Goal: Task Accomplishment & Management: Manage account settings

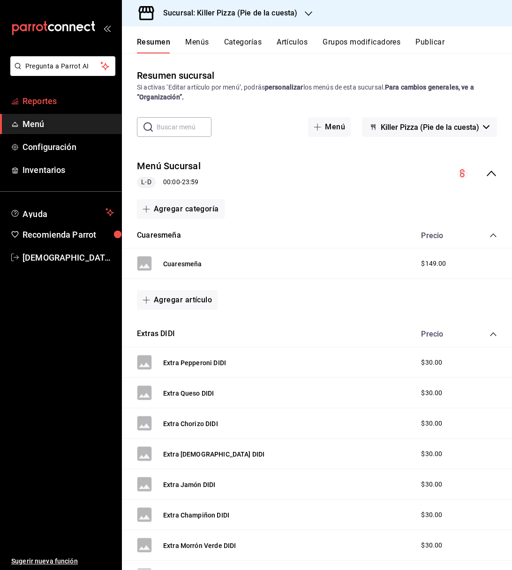
click at [60, 103] on span "Reportes" at bounding box center [68, 101] width 91 height 13
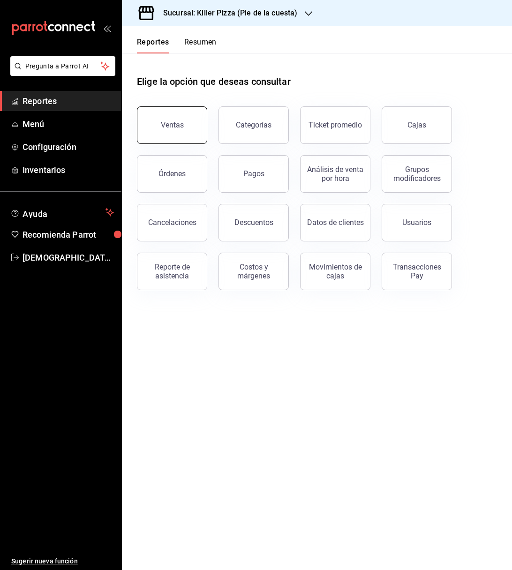
click at [179, 126] on div "Ventas" at bounding box center [172, 124] width 23 height 9
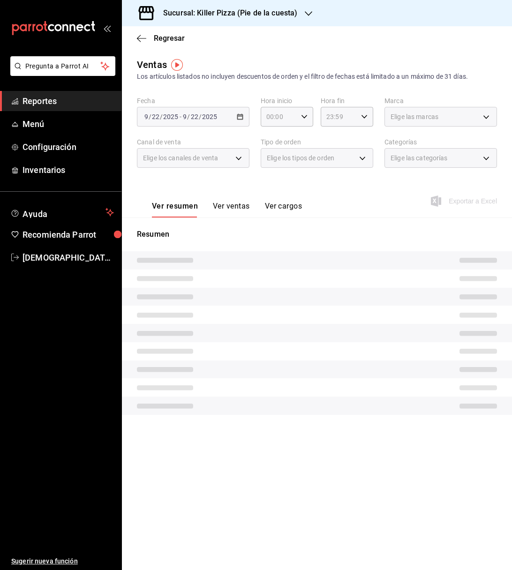
click at [230, 210] on button "Ver ventas" at bounding box center [231, 210] width 37 height 16
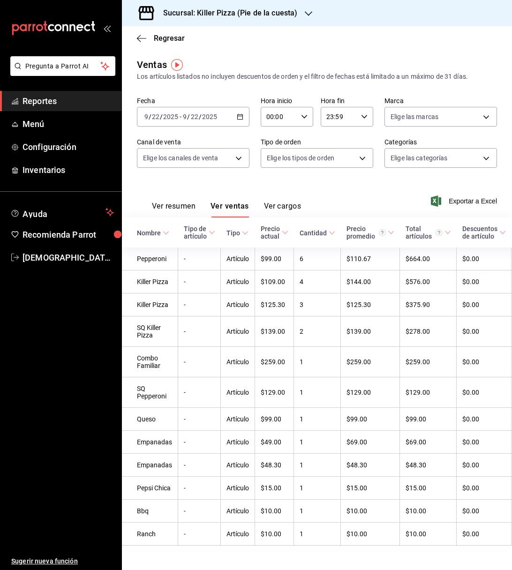
click at [295, 15] on h3 "Sucursal: Killer Pizza (Pie de la cuesta)" at bounding box center [227, 13] width 142 height 11
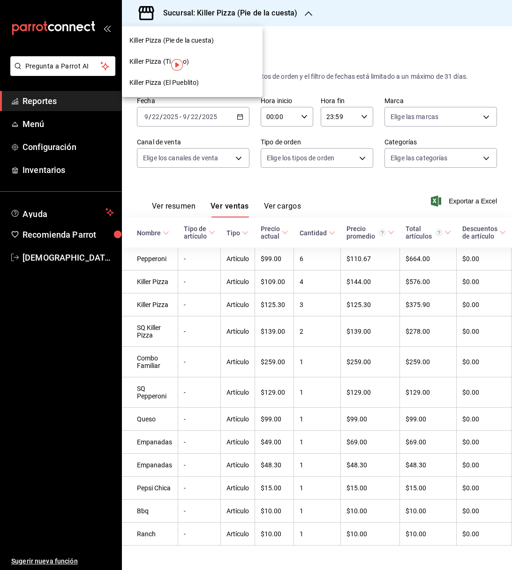
click at [202, 80] on div "Killer Pizza (El Pueblito)" at bounding box center [192, 83] width 126 height 10
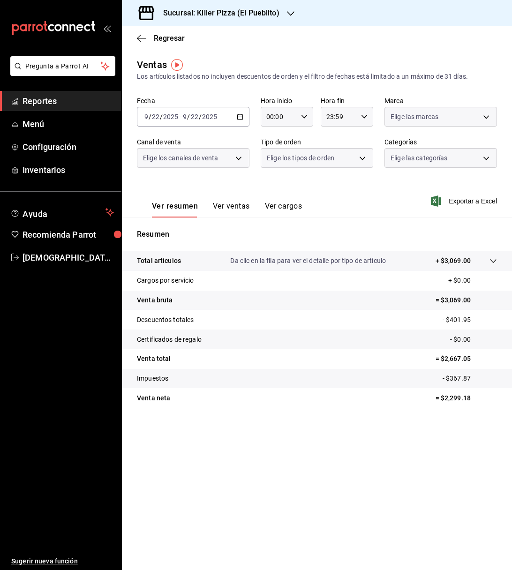
click at [238, 117] on icon "button" at bounding box center [240, 116] width 7 height 7
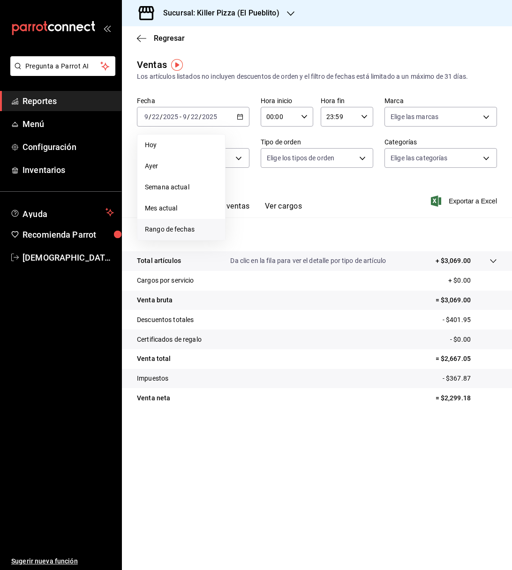
click at [197, 226] on span "Rango de fechas" at bounding box center [181, 230] width 73 height 10
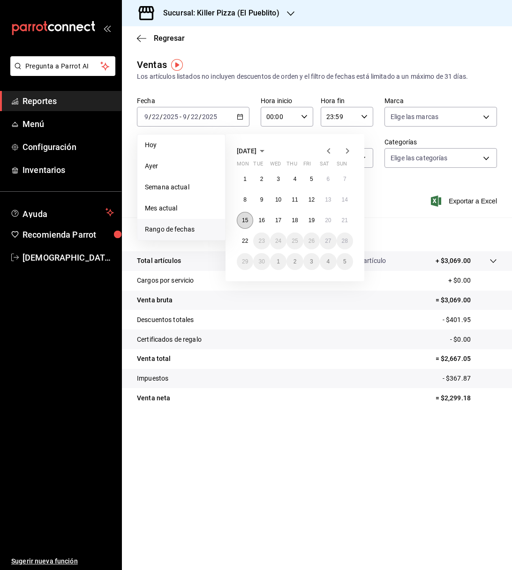
click at [246, 223] on button "15" at bounding box center [245, 220] width 16 height 17
click at [341, 221] on button "21" at bounding box center [345, 220] width 16 height 17
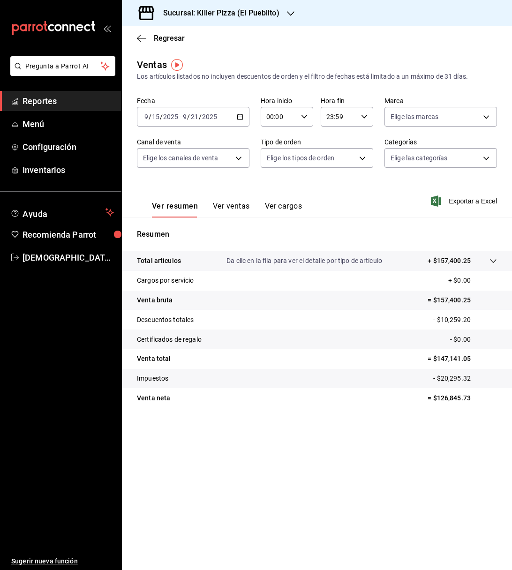
click at [322, 186] on div "Ver resumen Ver ventas Ver cargos Exportar a Excel" at bounding box center [317, 198] width 390 height 38
click at [234, 212] on button "Ver ventas" at bounding box center [231, 210] width 37 height 16
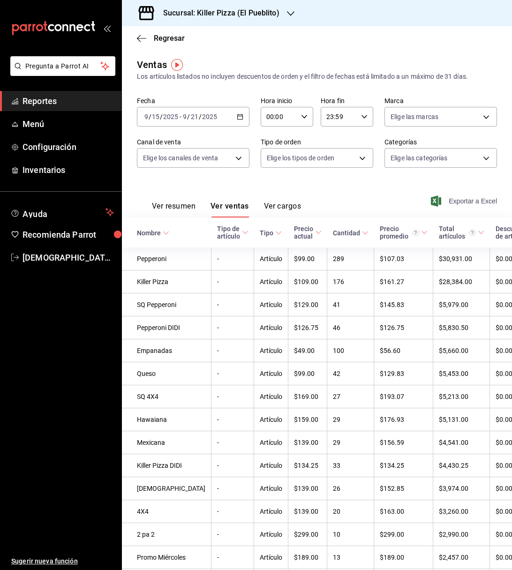
click at [453, 198] on span "Exportar a Excel" at bounding box center [465, 201] width 64 height 11
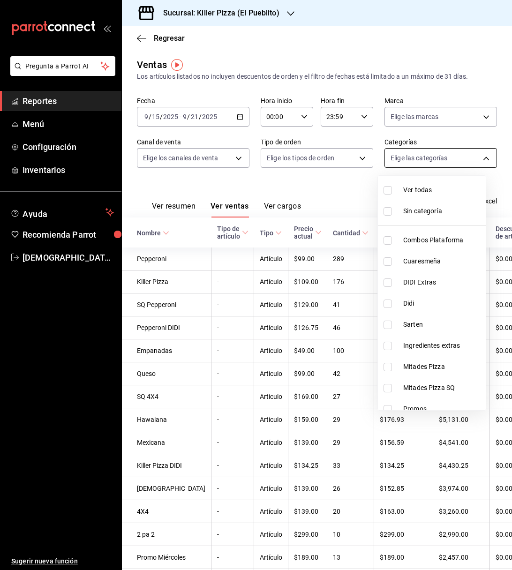
click at [448, 154] on body "Pregunta a Parrot AI Reportes Menú Configuración Inventarios Ayuda Recomienda P…" at bounding box center [256, 285] width 512 height 570
click at [436, 243] on span "Combos Plataforma" at bounding box center [442, 240] width 79 height 10
type input "34aa5cbd-d66a-4a89-b1d3-dab645db196e"
checkbox input "true"
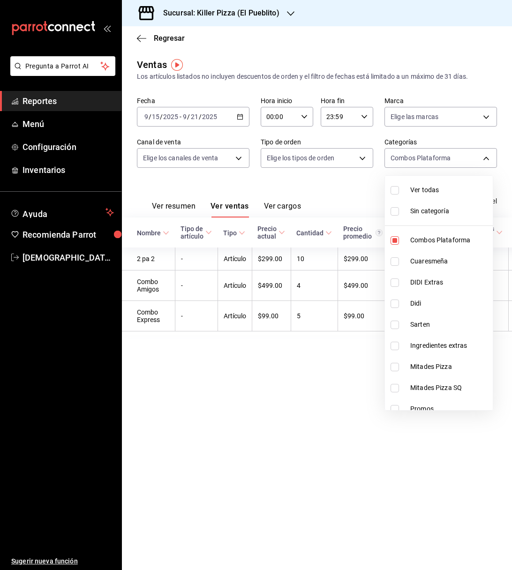
click at [434, 293] on li "Didi" at bounding box center [439, 303] width 108 height 21
type input "34aa5cbd-d66a-4a89-b1d3-dab645db196e,4635c9b4-b341-48d9-a382-9d9ba4d5fe47"
checkbox input "true"
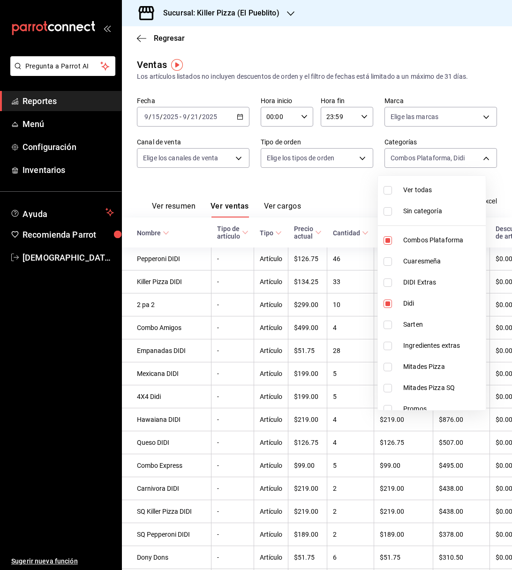
click at [429, 364] on span "Mitades Pizza" at bounding box center [442, 367] width 79 height 10
type input "34aa5cbd-d66a-4a89-b1d3-dab645db196e,4635c9b4-b341-48d9-a382-9d9ba4d5fe47,5725b…"
checkbox input "true"
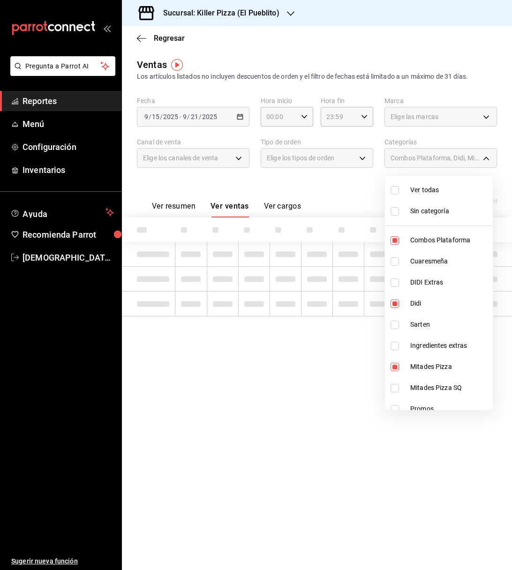
click at [428, 387] on span "Mitades Pizza SQ" at bounding box center [449, 388] width 79 height 10
type input "34aa5cbd-d66a-4a89-b1d3-dab645db196e,4635c9b4-b341-48d9-a382-9d9ba4d5fe47,5725b…"
checkbox input "true"
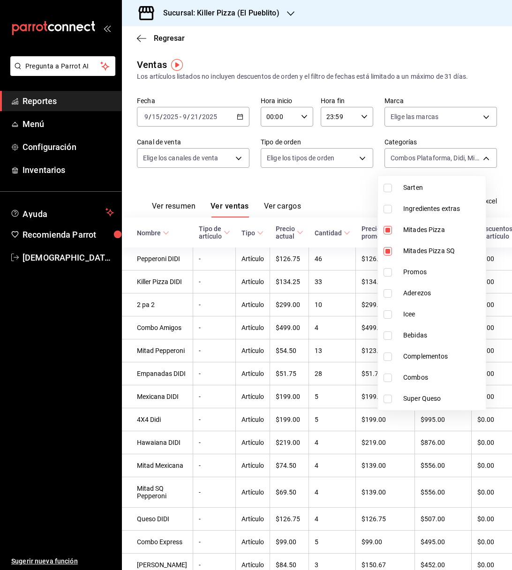
scroll to position [152, 0]
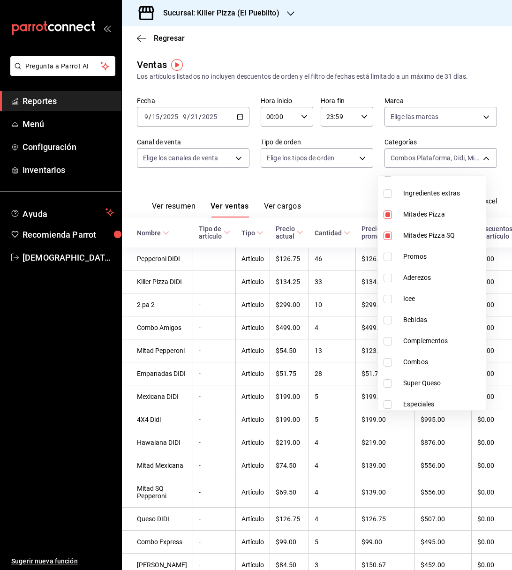
click at [420, 255] on span "Promos" at bounding box center [442, 257] width 79 height 10
type input "34aa5cbd-d66a-4a89-b1d3-dab645db196e,4635c9b4-b341-48d9-a382-9d9ba4d5fe47,5725b…"
checkbox input "true"
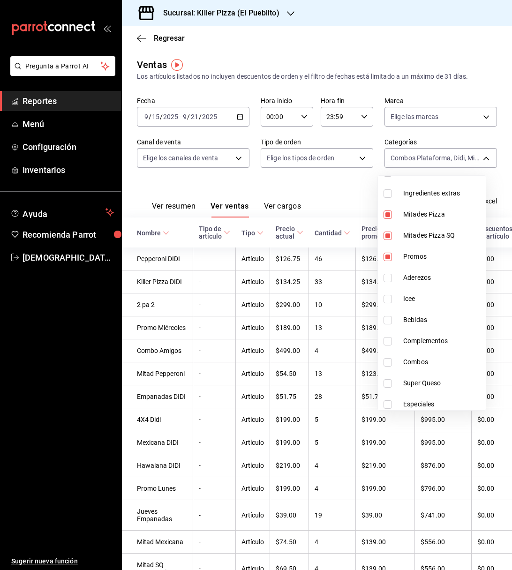
click at [431, 353] on li "Combos" at bounding box center [432, 362] width 108 height 21
type input "34aa5cbd-d66a-4a89-b1d3-dab645db196e,4635c9b4-b341-48d9-a382-9d9ba4d5fe47,5725b…"
checkbox input "true"
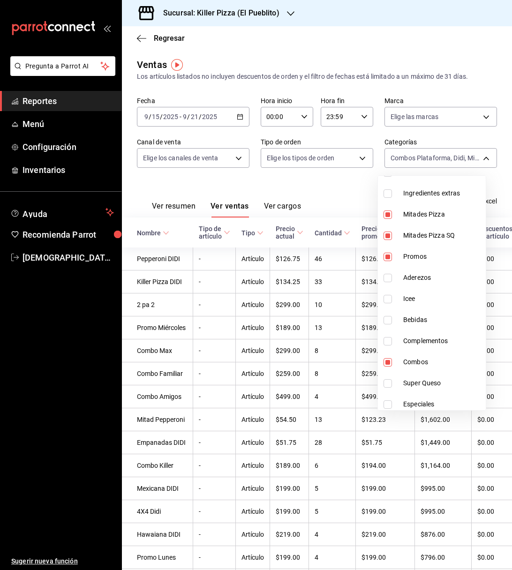
scroll to position [220, 0]
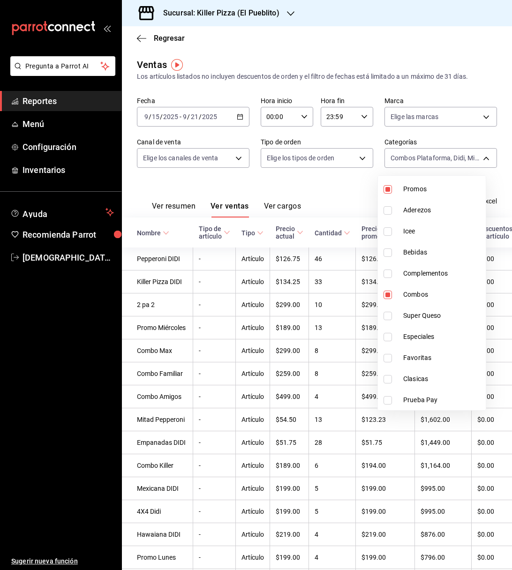
click at [414, 309] on li "Super Queso" at bounding box center [432, 315] width 108 height 21
type input "34aa5cbd-d66a-4a89-b1d3-dab645db196e,4635c9b4-b341-48d9-a382-9d9ba4d5fe47,5725b…"
checkbox input "true"
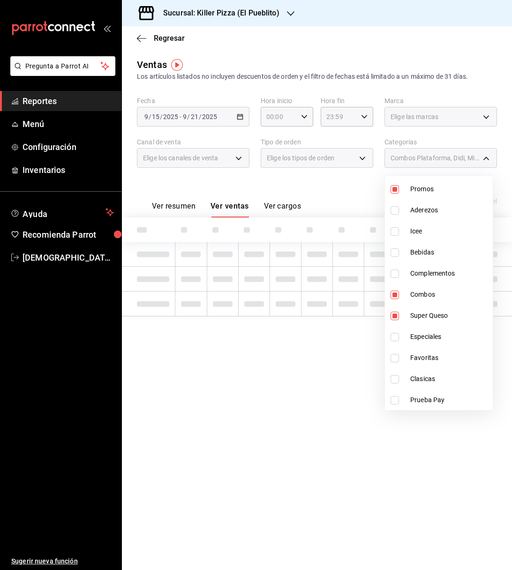
click at [415, 329] on li "Especiales" at bounding box center [439, 336] width 108 height 21
type input "34aa5cbd-d66a-4a89-b1d3-dab645db196e,4635c9b4-b341-48d9-a382-9d9ba4d5fe47,5725b…"
checkbox input "true"
click at [421, 350] on li "Favoritas" at bounding box center [439, 357] width 108 height 21
type input "34aa5cbd-d66a-4a89-b1d3-dab645db196e,4635c9b4-b341-48d9-a382-9d9ba4d5fe47,5725b…"
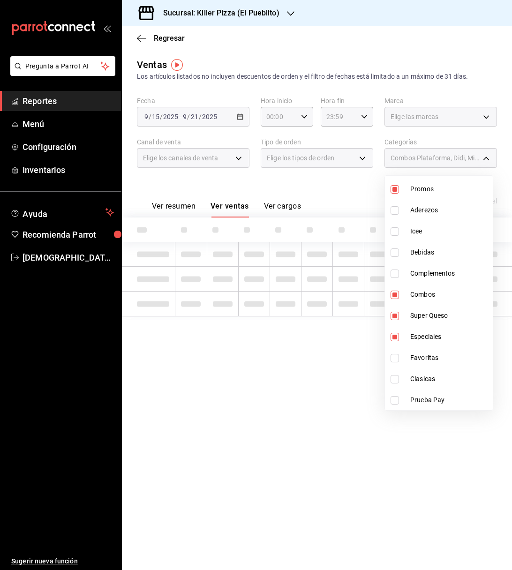
checkbox input "true"
click at [423, 383] on span "Clasicas" at bounding box center [449, 379] width 79 height 10
type input "34aa5cbd-d66a-4a89-b1d3-dab645db196e,4635c9b4-b341-48d9-a382-9d9ba4d5fe47,5725b…"
checkbox input "true"
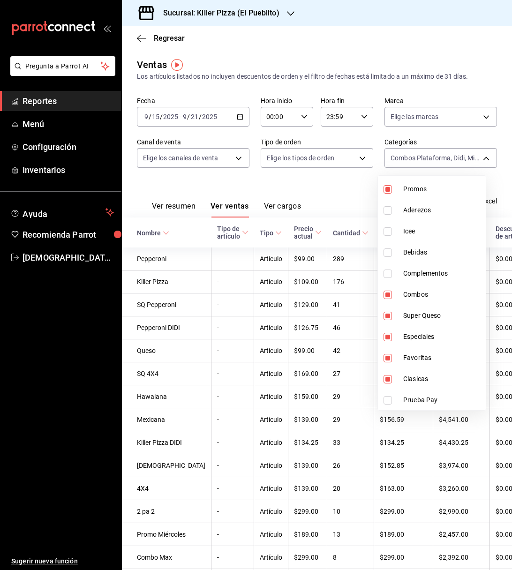
click at [342, 187] on div at bounding box center [256, 285] width 512 height 570
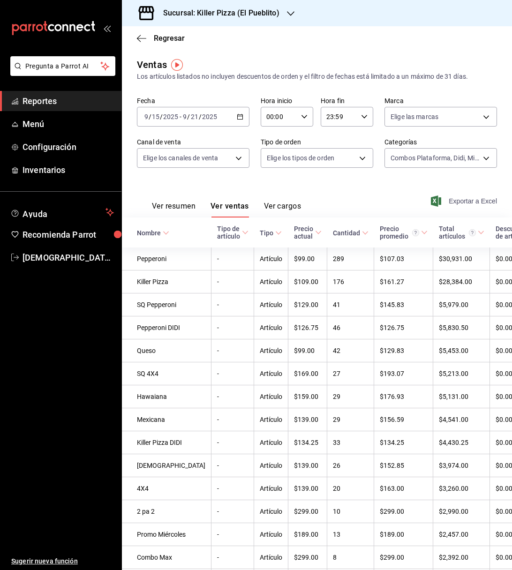
click at [448, 199] on span "Exportar a Excel" at bounding box center [465, 201] width 64 height 11
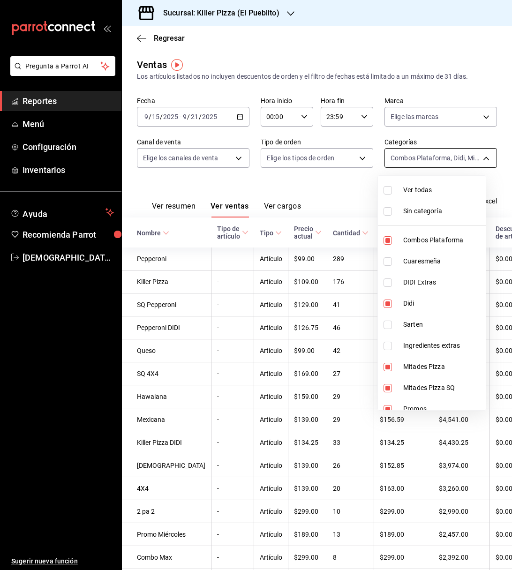
click at [451, 159] on body "Pregunta a Parrot AI Reportes Menú Configuración Inventarios Ayuda Recomienda P…" at bounding box center [256, 285] width 512 height 570
click at [417, 190] on span "Ver todas" at bounding box center [442, 190] width 79 height 10
type input "34aa5cbd-d66a-4a89-b1d3-dab645db196e,aca61318-dd82-4009-8fb5-67b6e0717491,78dec…"
checkbox input "true"
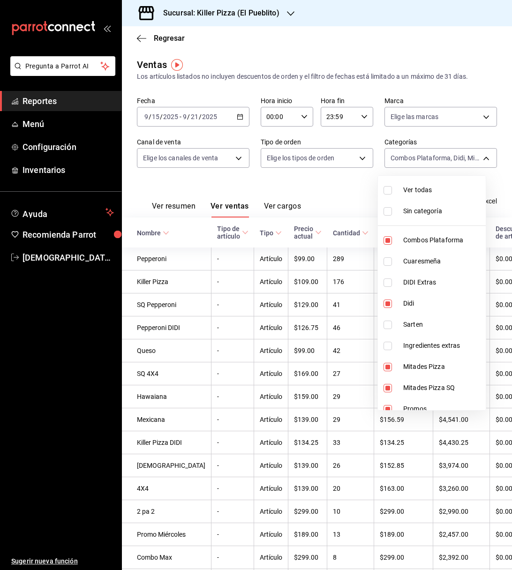
checkbox input "true"
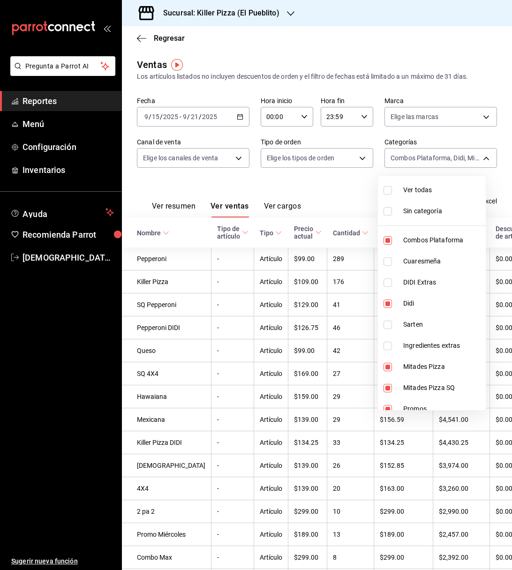
checkbox input "true"
click at [417, 190] on span "Ver todas" at bounding box center [442, 190] width 79 height 10
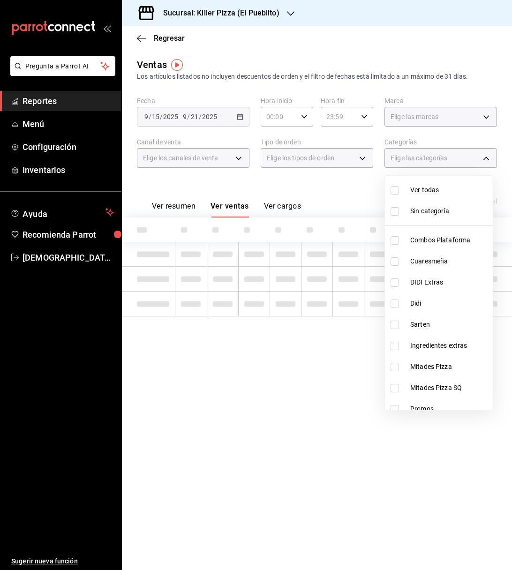
checkbox input "false"
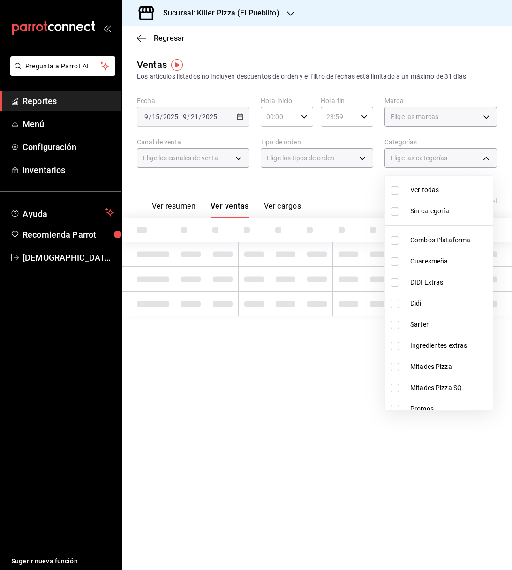
checkbox input "false"
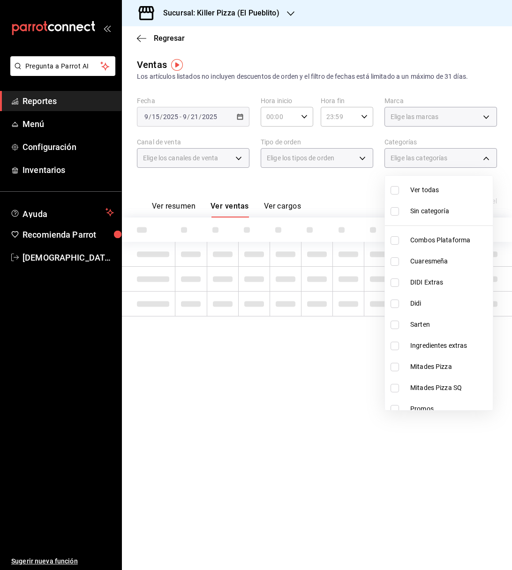
checkbox input "false"
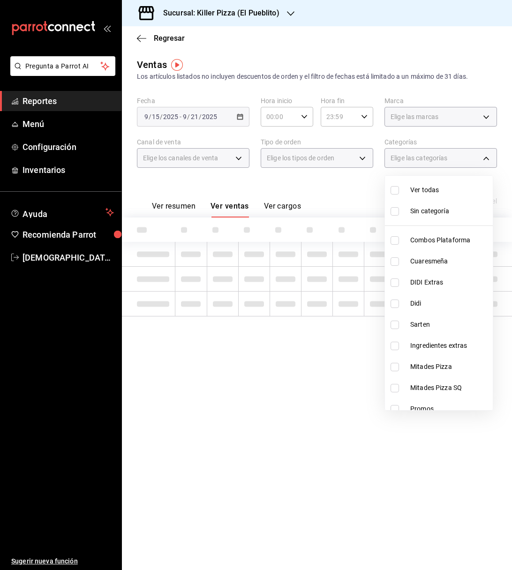
checkbox input "false"
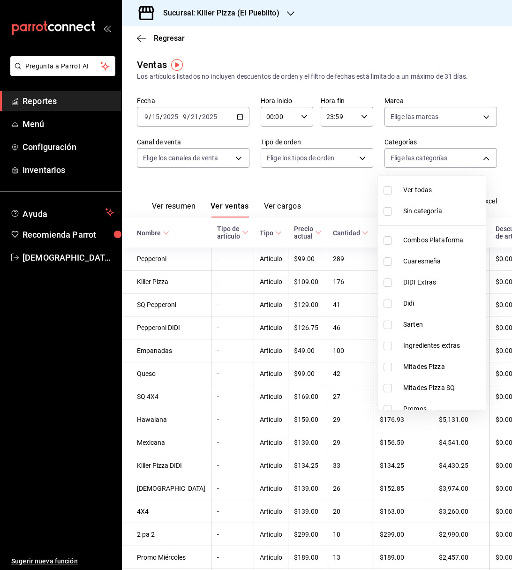
click at [426, 346] on span "Ingredientes extras" at bounding box center [442, 346] width 79 height 10
type input "9e5e1322-bdbf-4505-a9b8-f9b5fc2a24cf"
checkbox input "true"
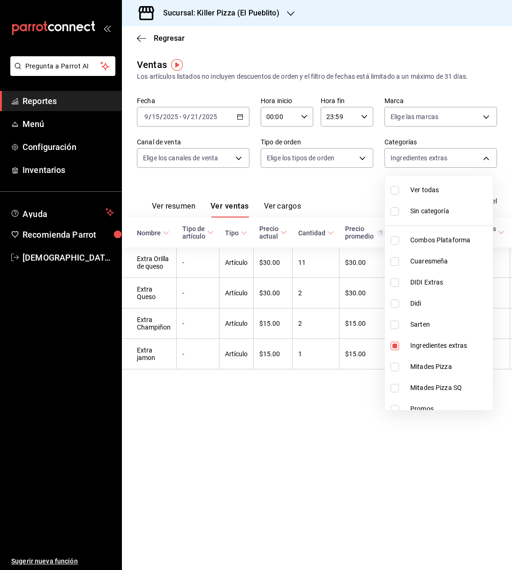
click at [431, 338] on li "Ingredientes extras" at bounding box center [439, 345] width 108 height 21
checkbox input "false"
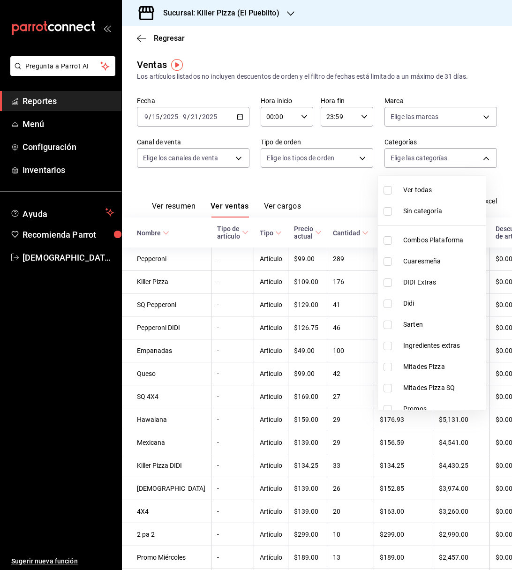
drag, startPoint x: 488, startPoint y: 261, endPoint x: 505, endPoint y: 364, distance: 104.5
click at [505, 364] on div at bounding box center [256, 285] width 512 height 570
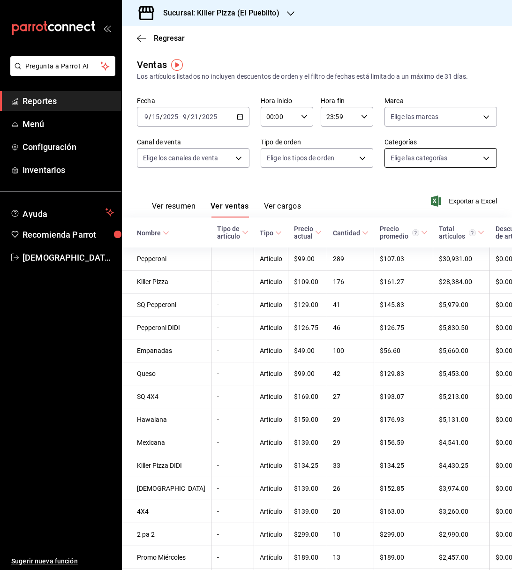
drag, startPoint x: 453, startPoint y: 169, endPoint x: 451, endPoint y: 160, distance: 8.8
click at [451, 160] on div "Fecha 2025-09-15 9 / 15 / 2025 - 2025-09-21 9 / 21 / 2025 Hora inicio 00:00 Hor…" at bounding box center [317, 138] width 360 height 83
click at [451, 160] on body "Pregunta a Parrot AI Reportes Menú Configuración Inventarios Ayuda Recomienda P…" at bounding box center [256, 285] width 512 height 570
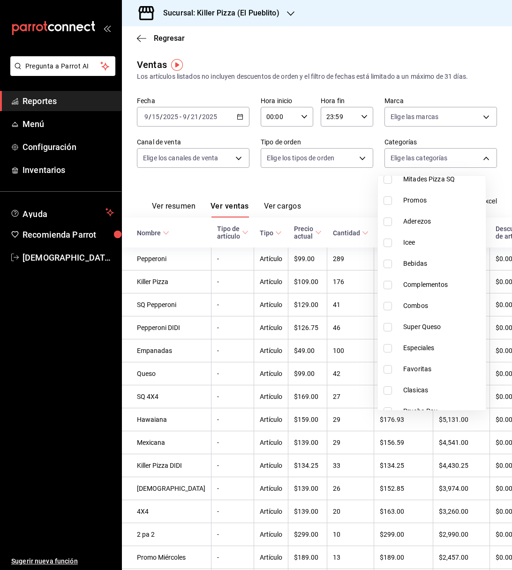
scroll to position [210, 0]
click at [429, 284] on span "Complementos" at bounding box center [442, 283] width 79 height 10
type input "1f57d098-13f5-4b07-ac20-45da95bc06e5"
checkbox input "true"
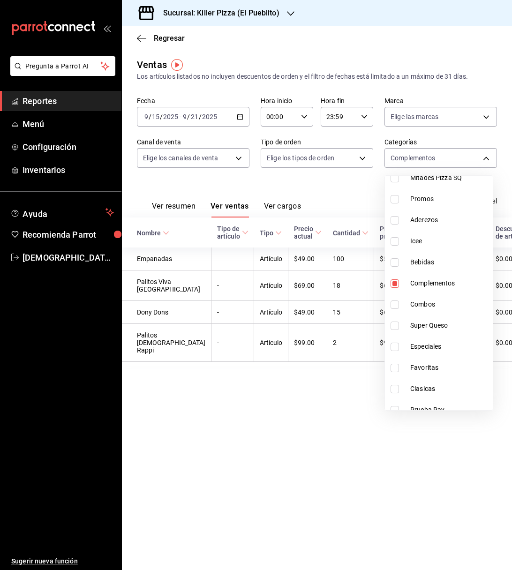
click at [434, 275] on li "Complementos" at bounding box center [439, 283] width 108 height 21
checkbox input "false"
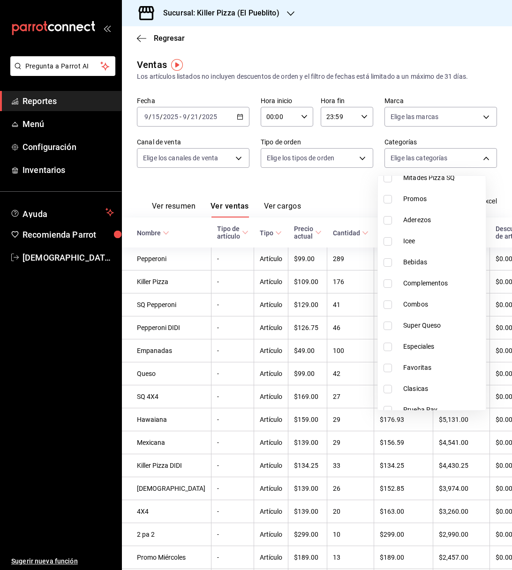
click at [431, 213] on li "Aderezos" at bounding box center [432, 220] width 108 height 21
type input "2e98d879-40a2-4a08-9bd5-a30d9301b0d9"
checkbox input "true"
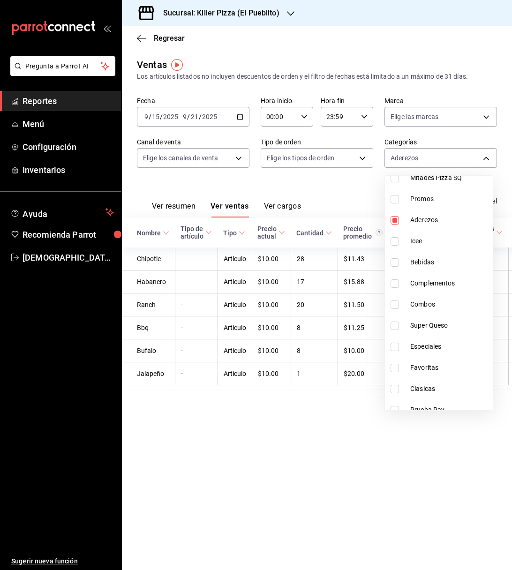
click at [445, 221] on span "Aderezos" at bounding box center [449, 220] width 79 height 10
checkbox input "false"
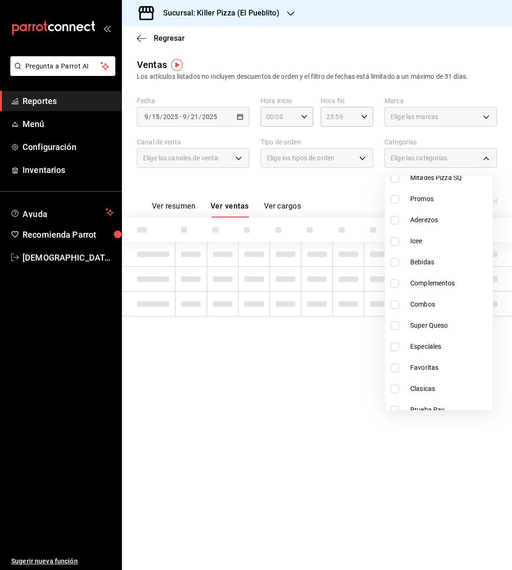
click at [444, 258] on span "Bebidas" at bounding box center [449, 262] width 79 height 10
type input "1d293a9b-c3f2-49cb-82fa-30c2529115b8"
checkbox input "true"
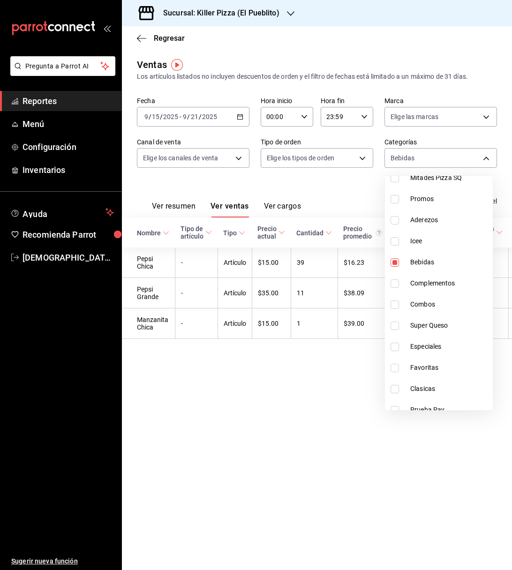
click at [229, 376] on div at bounding box center [256, 285] width 512 height 570
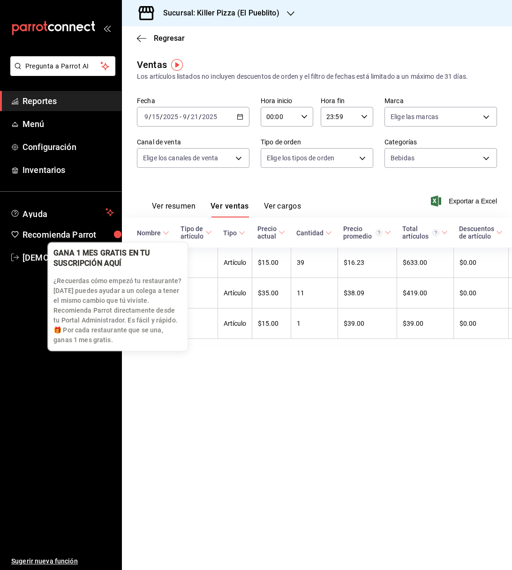
click at [116, 233] on div "button" at bounding box center [118, 235] width 8 height 8
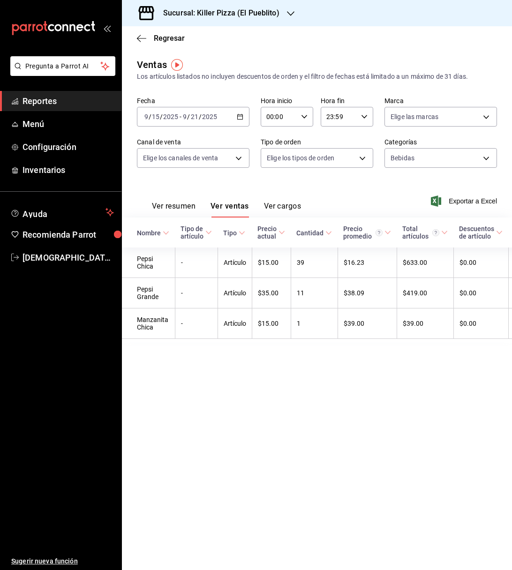
click at [99, 418] on ul "Sugerir nueva función" at bounding box center [60, 419] width 121 height 303
click at [52, 104] on span "Reportes" at bounding box center [68, 101] width 91 height 13
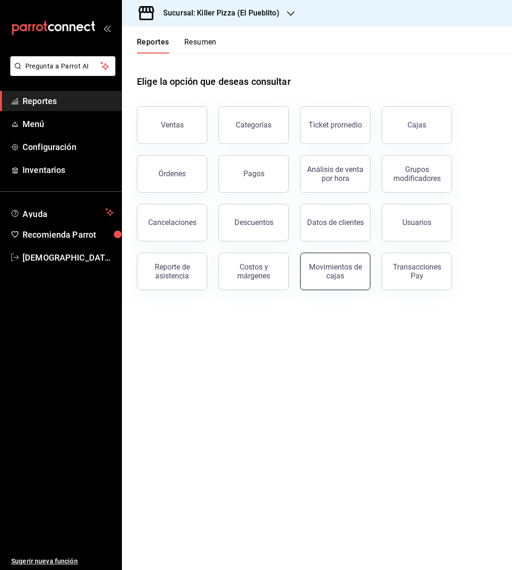
click at [316, 264] on div "Movimientos de cajas" at bounding box center [335, 272] width 58 height 18
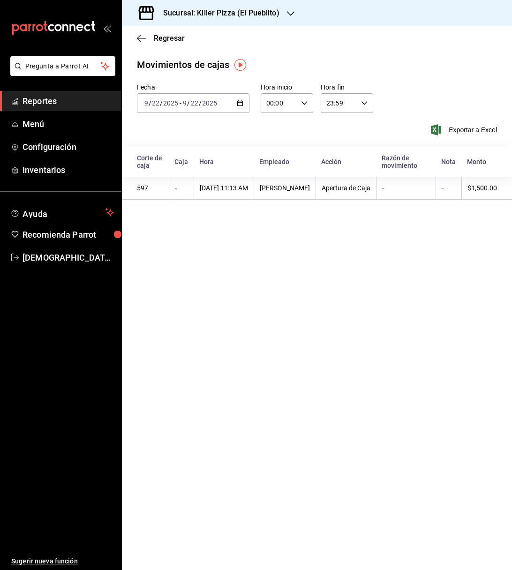
click at [237, 103] on \(Stroke\) "button" at bounding box center [240, 103] width 6 height 5
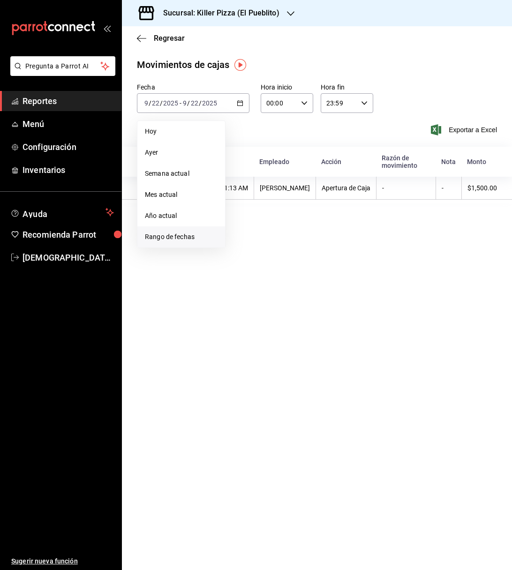
click at [185, 242] on li "Rango de fechas" at bounding box center [181, 236] width 88 height 21
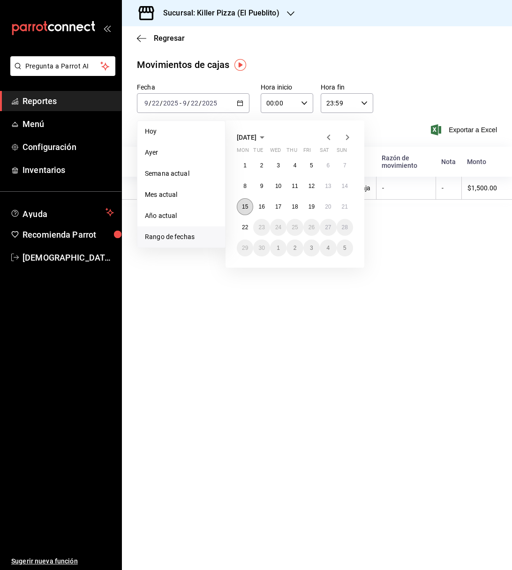
click at [241, 210] on button "15" at bounding box center [245, 206] width 16 height 17
click at [346, 204] on abbr "21" at bounding box center [345, 206] width 6 height 7
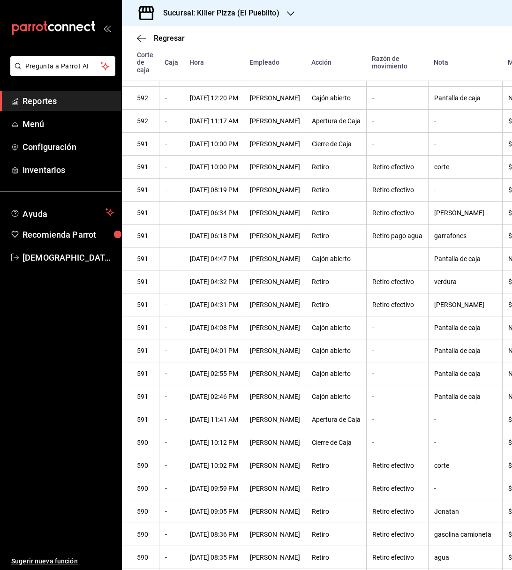
scroll to position [1826, 0]
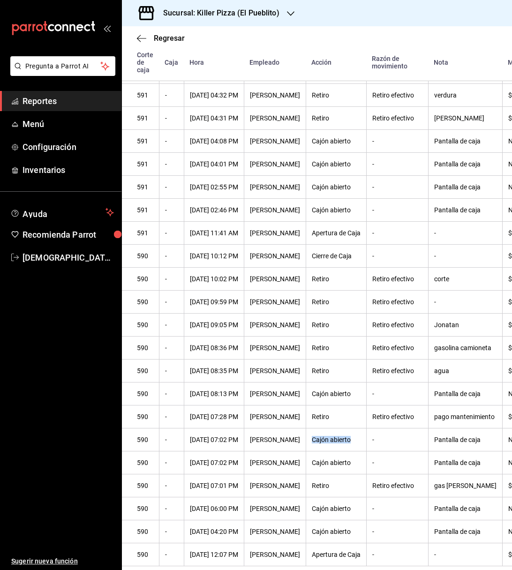
click at [287, 16] on icon "button" at bounding box center [291, 14] width 8 height 8
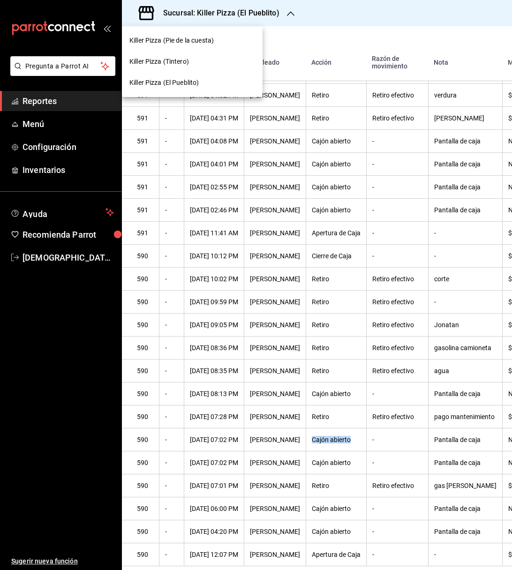
click at [216, 42] on div "Killer Pizza (Pie de la cuesta)" at bounding box center [192, 41] width 126 height 10
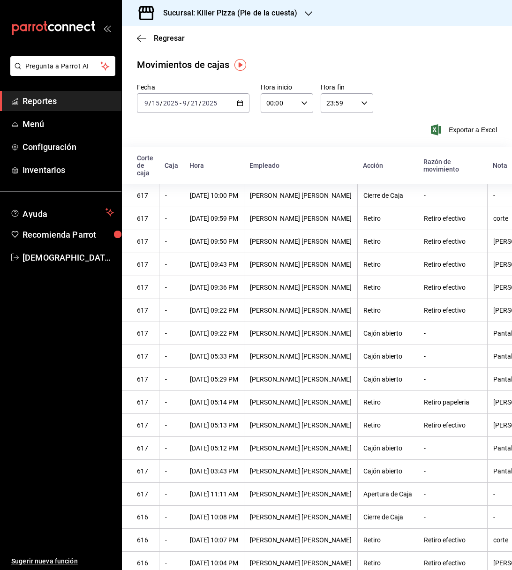
click at [108, 32] on div "mailbox folders" at bounding box center [60, 28] width 121 height 56
click at [105, 27] on icon "open_drawer_menu" at bounding box center [106, 28] width 4 height 7
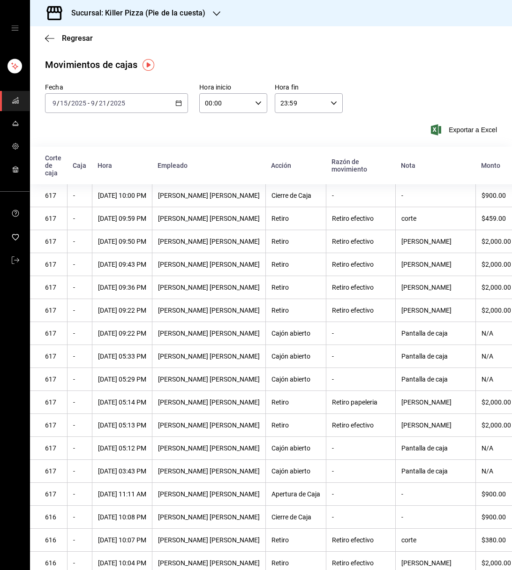
click at [207, 132] on div "Exportar a Excel" at bounding box center [271, 129] width 452 height 11
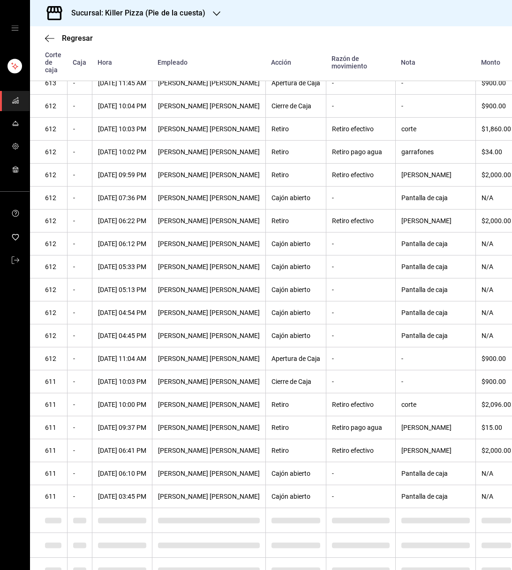
scroll to position [44, 0]
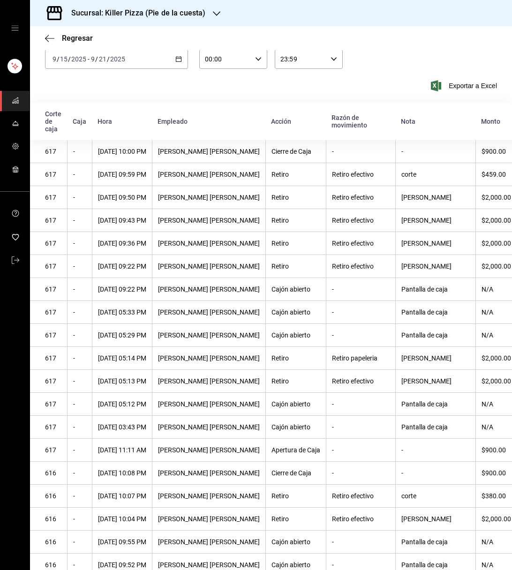
click at [152, 346] on th "21/09/2025 05:29 PM" at bounding box center [122, 335] width 60 height 23
click at [46, 39] on icon "button" at bounding box center [49, 38] width 9 height 8
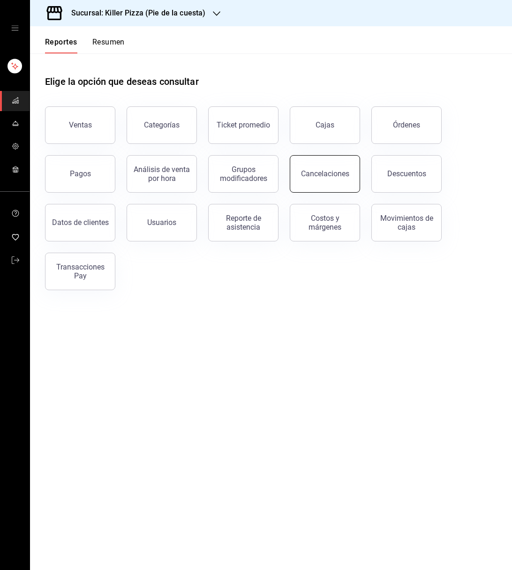
click at [341, 182] on button "Cancelaciones" at bounding box center [325, 174] width 70 height 38
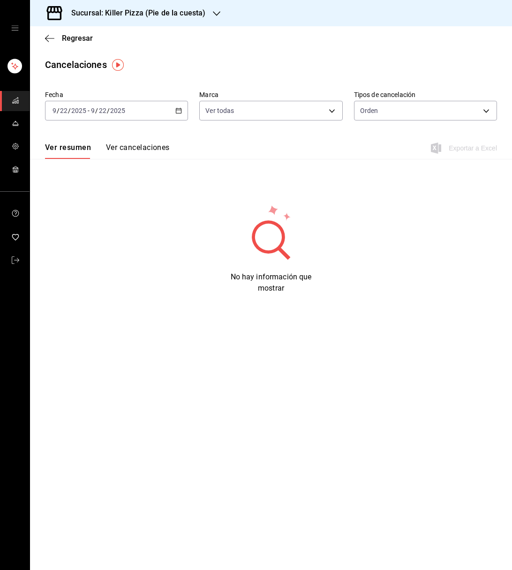
click at [175, 112] on icon "button" at bounding box center [178, 110] width 7 height 7
click at [75, 243] on span "Rango de fechas" at bounding box center [89, 245] width 73 height 10
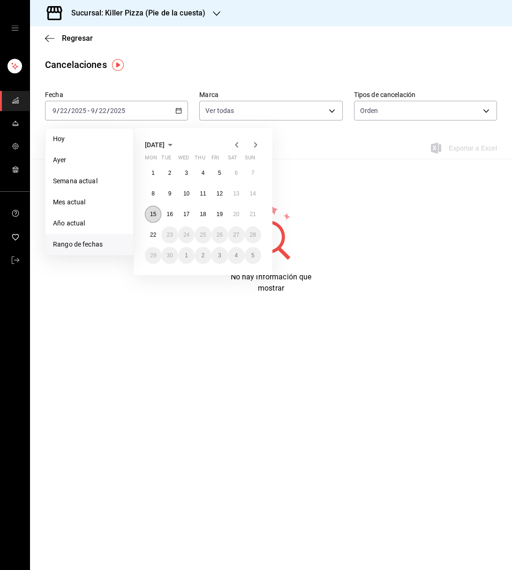
click at [154, 217] on button "15" at bounding box center [153, 214] width 16 height 17
click at [247, 216] on button "21" at bounding box center [253, 214] width 16 height 17
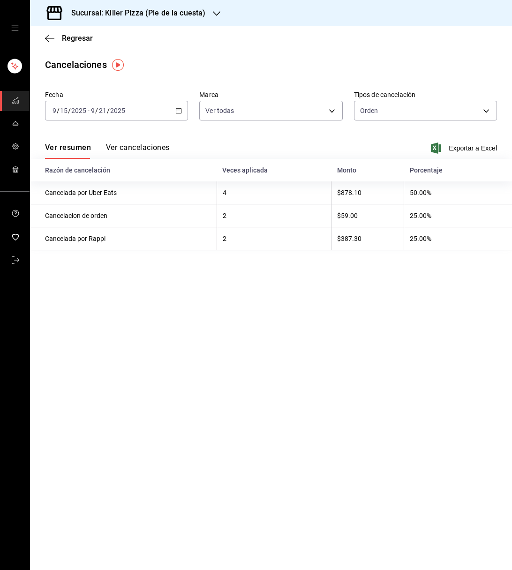
click at [213, 14] on icon "button" at bounding box center [217, 14] width 8 height 8
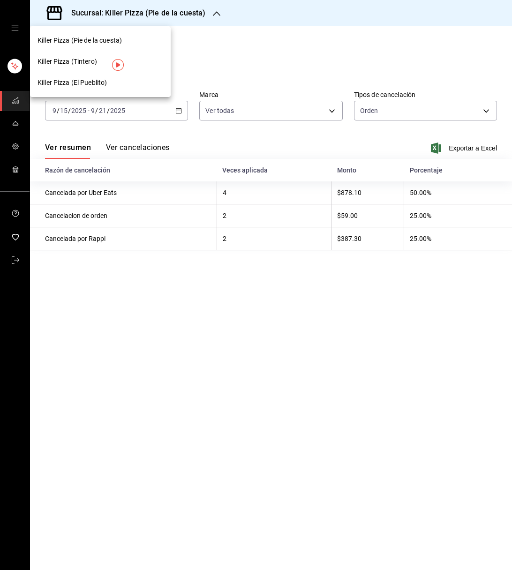
click at [130, 76] on div "Killer Pizza (El Pueblito)" at bounding box center [100, 82] width 141 height 21
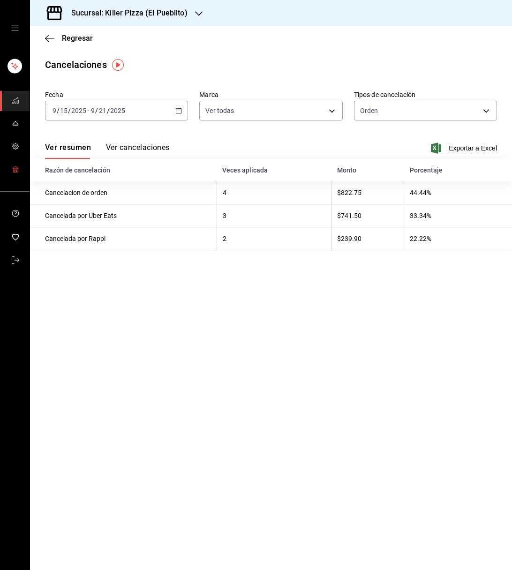
click at [13, 172] on icon "mailbox folders" at bounding box center [16, 169] width 8 height 8
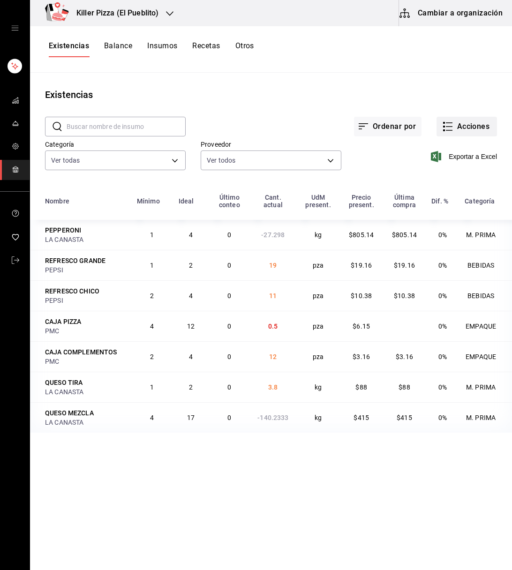
click at [480, 128] on button "Acciones" at bounding box center [466, 127] width 60 height 20
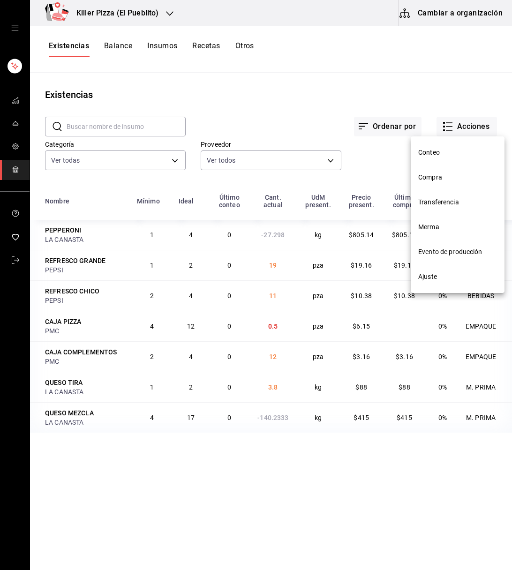
click at [166, 10] on div at bounding box center [256, 285] width 512 height 570
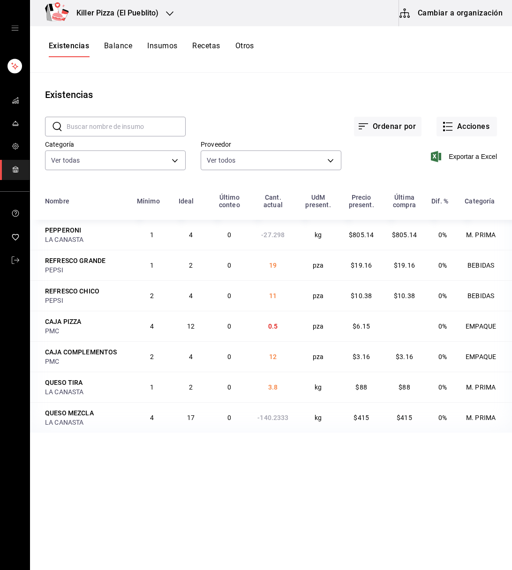
click at [166, 10] on icon "button" at bounding box center [170, 14] width 8 height 8
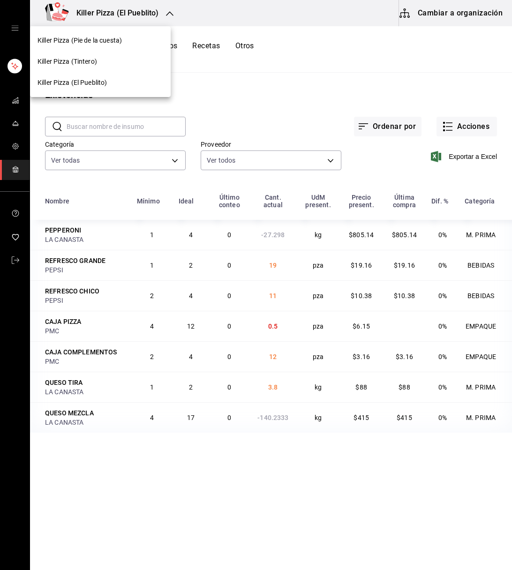
click at [126, 45] on div "Killer Pizza (Pie de la cuesta)" at bounding box center [101, 41] width 126 height 10
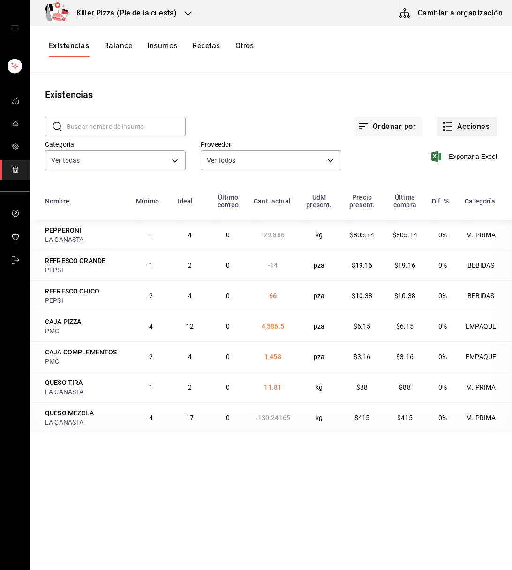
click at [473, 130] on button "Acciones" at bounding box center [466, 127] width 60 height 20
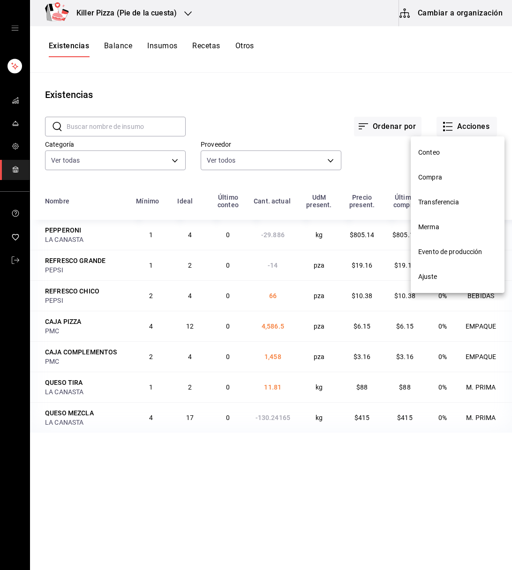
click at [455, 176] on span "Compra" at bounding box center [457, 178] width 79 height 10
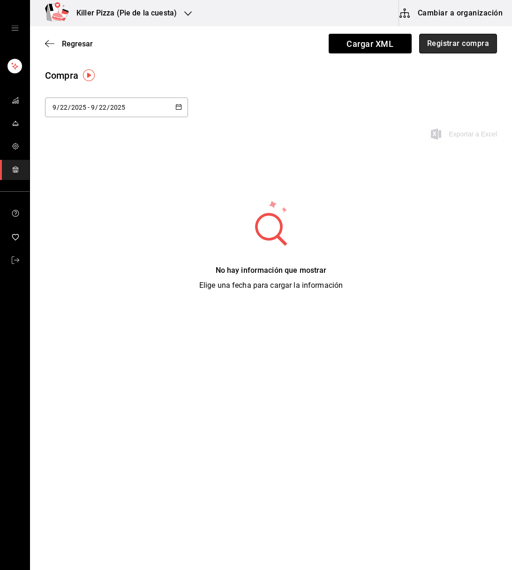
click at [461, 41] on button "Registrar compra" at bounding box center [458, 44] width 78 height 20
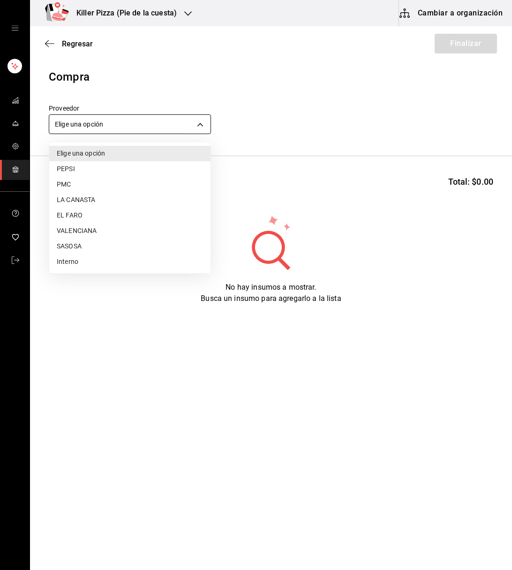
click at [190, 128] on body "Killer Pizza (Pie de la cuesta) Cambiar a organización Regresar Finalizar Compr…" at bounding box center [256, 258] width 512 height 517
click at [100, 196] on li "LA CANASTA" at bounding box center [129, 199] width 161 height 15
type input "4ffaf8d4-ea6a-4cba-8bea-9e4dbdf91d95"
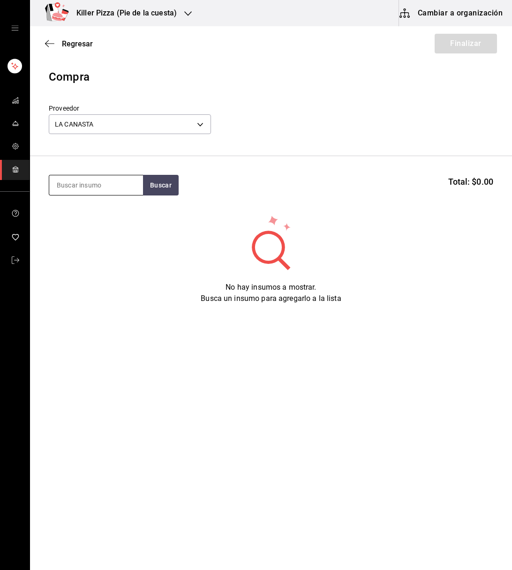
click at [128, 187] on input at bounding box center [96, 185] width 94 height 20
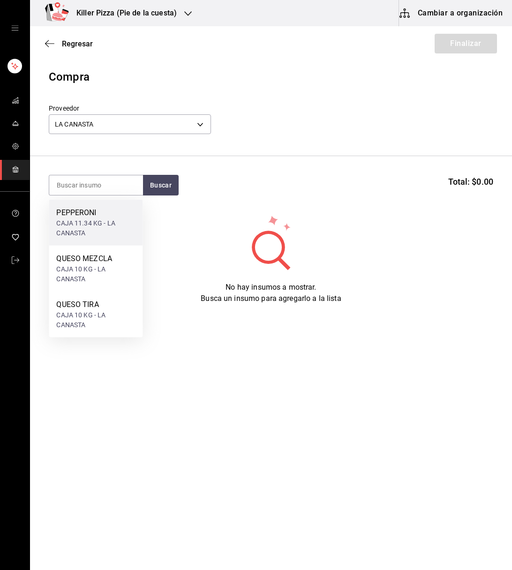
click at [116, 222] on div "CAJA 11.34 KG - LA CANASTA" at bounding box center [95, 228] width 79 height 20
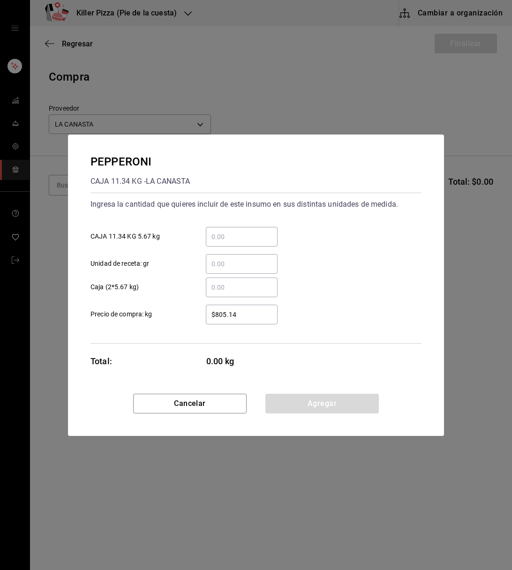
click at [224, 284] on input "​ Caja (2*5.67 kg)" at bounding box center [242, 287] width 72 height 11
type input "4"
click at [339, 361] on div "PEPPERONI CAJA 11.34 KG - LA CANASTA Ingresa la cantidad que quieres incluir de…" at bounding box center [256, 264] width 376 height 259
click at [336, 401] on button "Agregar" at bounding box center [321, 404] width 113 height 20
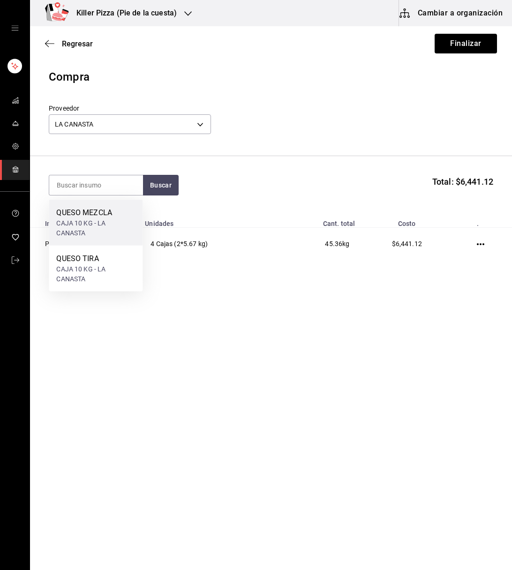
click at [94, 216] on div "QUESO MEZCLA" at bounding box center [95, 212] width 79 height 11
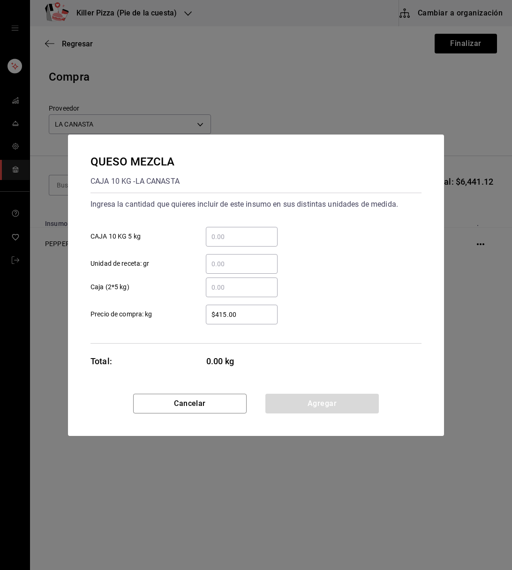
click at [234, 293] on div "​" at bounding box center [242, 288] width 72 height 20
click at [234, 293] on input "​ Caja (2*5 kg)" at bounding box center [242, 287] width 72 height 11
type input "25"
click at [296, 375] on div "QUESO MEZCLA CAJA 10 KG - LA CANASTA Ingresa la cantidad que quieres incluir de…" at bounding box center [256, 264] width 376 height 259
click at [324, 408] on button "Agregar" at bounding box center [321, 404] width 113 height 20
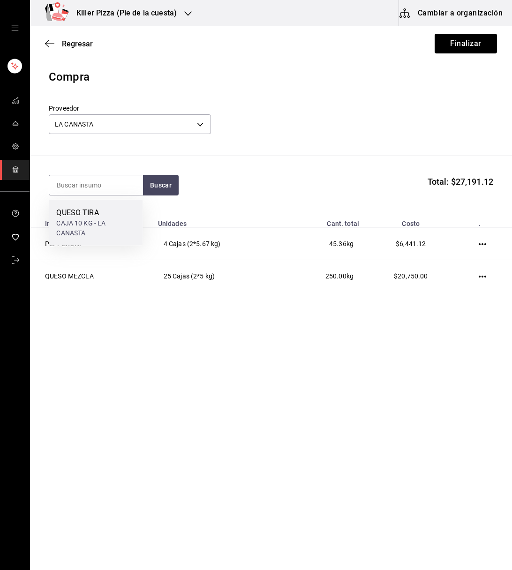
click at [103, 211] on div "QUESO TIRA" at bounding box center [95, 212] width 79 height 11
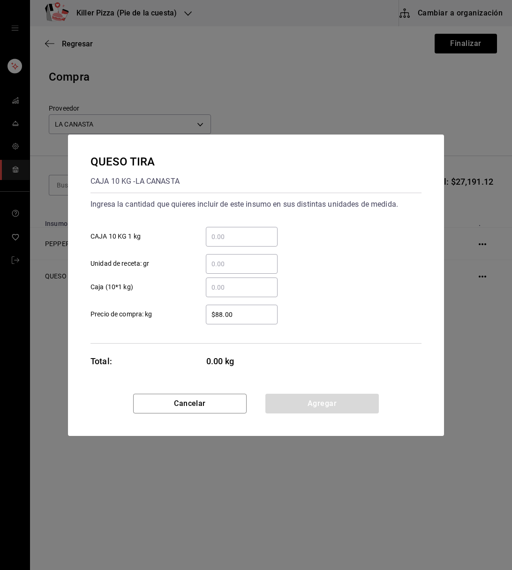
click at [235, 294] on div "​" at bounding box center [242, 288] width 72 height 20
click at [235, 293] on input "​ Caja (10*1 kg)" at bounding box center [242, 287] width 72 height 11
type input "3"
click at [305, 381] on div "QUESO TIRA CAJA 10 KG - LA CANASTA Ingresa la cantidad que quieres incluir de e…" at bounding box center [256, 264] width 376 height 259
click at [342, 410] on button "Agregar" at bounding box center [321, 404] width 113 height 20
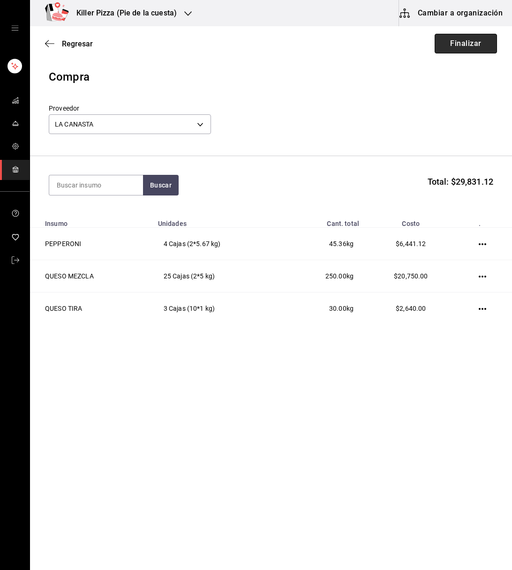
click at [459, 49] on button "Finalizar" at bounding box center [466, 44] width 62 height 20
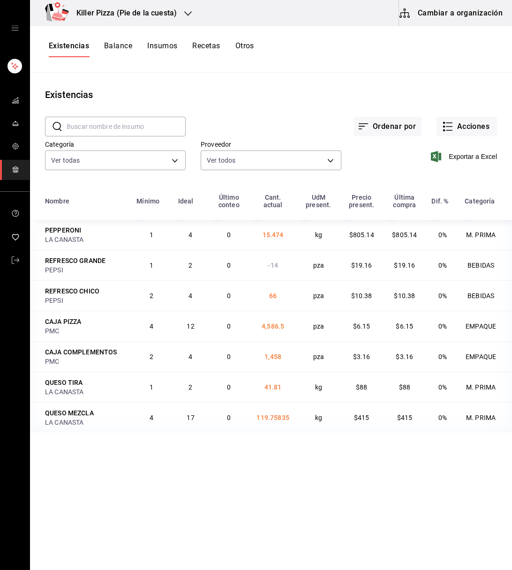
click at [180, 11] on div "Killer Pizza (Pie de la cuesta)" at bounding box center [117, 13] width 158 height 26
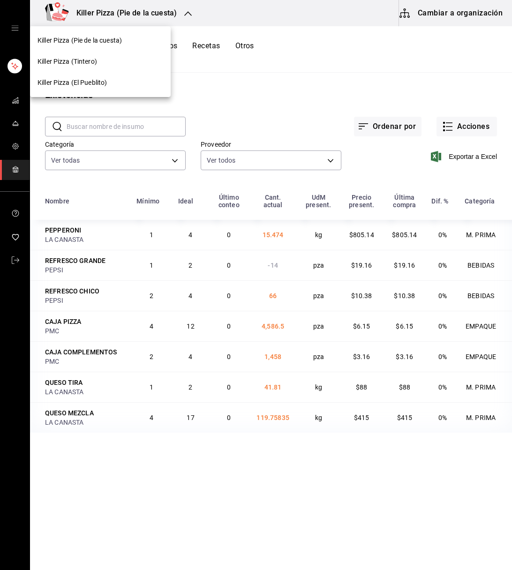
click at [100, 77] on div "Killer Pizza (El Pueblito)" at bounding box center [100, 82] width 141 height 21
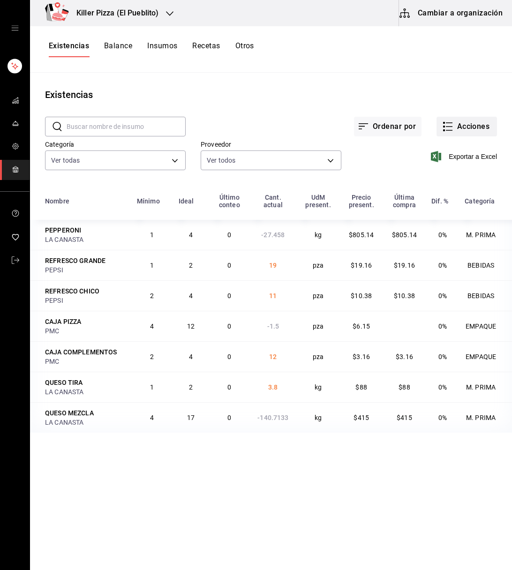
click at [463, 128] on button "Acciones" at bounding box center [466, 127] width 60 height 20
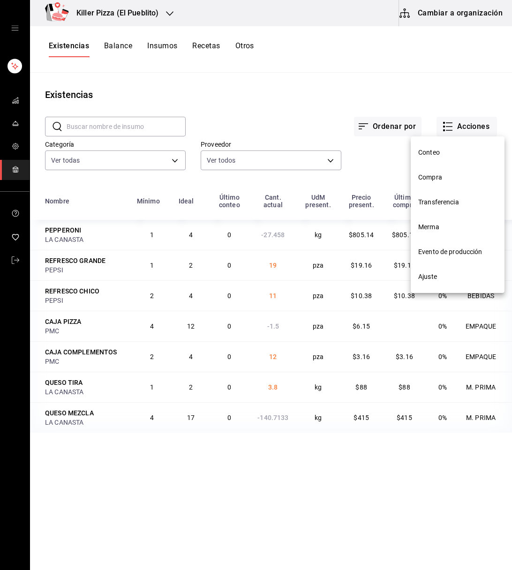
click at [451, 196] on li "Transferencia" at bounding box center [458, 202] width 94 height 25
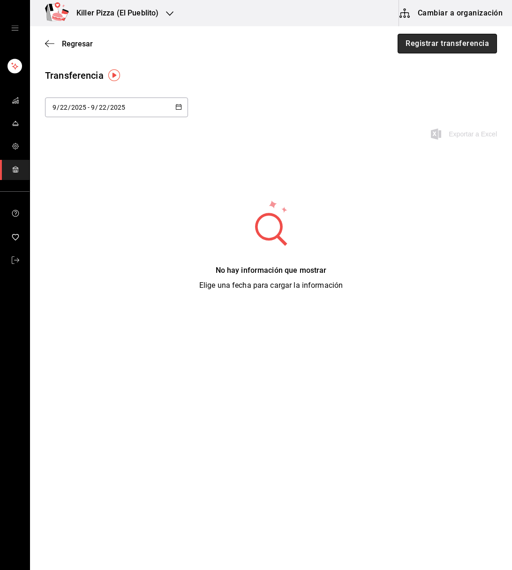
click at [458, 38] on button "Registrar transferencia" at bounding box center [447, 44] width 99 height 20
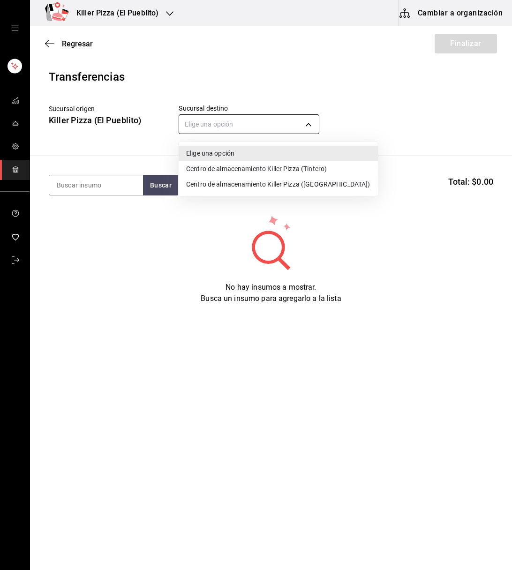
click at [263, 130] on body "Killer Pizza (El Pueblito) Cambiar a organización Regresar Finalizar Transferen…" at bounding box center [256, 258] width 512 height 517
click at [112, 9] on div at bounding box center [256, 285] width 512 height 570
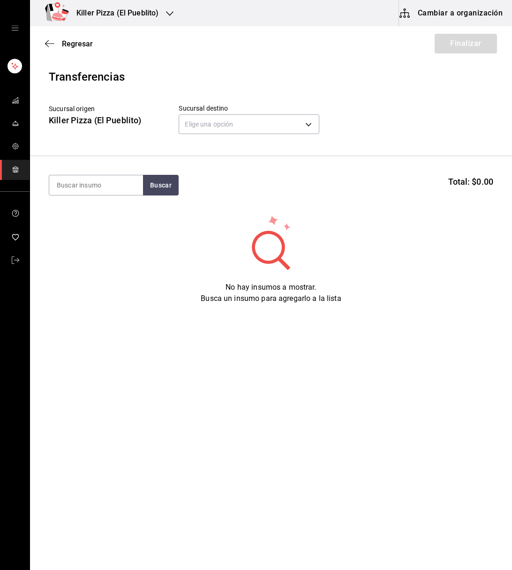
click at [160, 13] on div "Killer Pizza (El Pueblito)" at bounding box center [108, 13] width 140 height 26
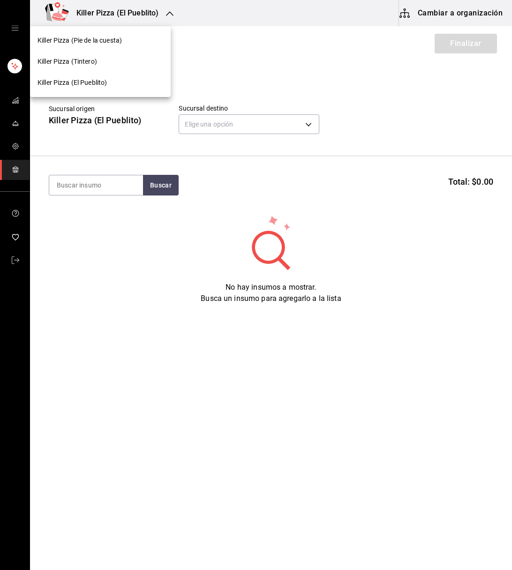
click at [107, 35] on div "Killer Pizza (Pie de la cuesta)" at bounding box center [100, 40] width 141 height 21
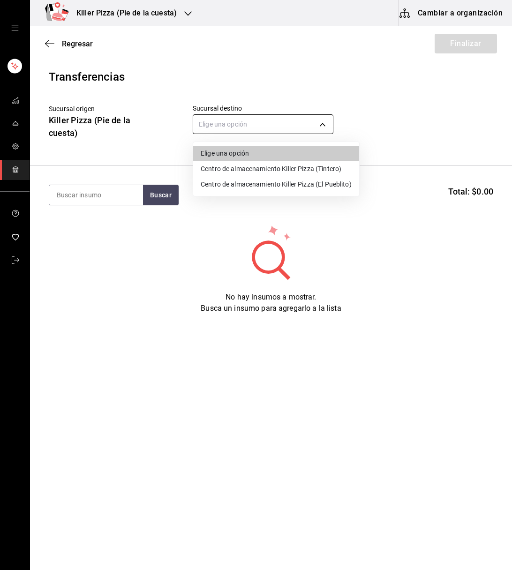
click at [286, 123] on body "Killer Pizza (Pie de la cuesta) Cambiar a organización Regresar Finalizar Trans…" at bounding box center [256, 258] width 512 height 517
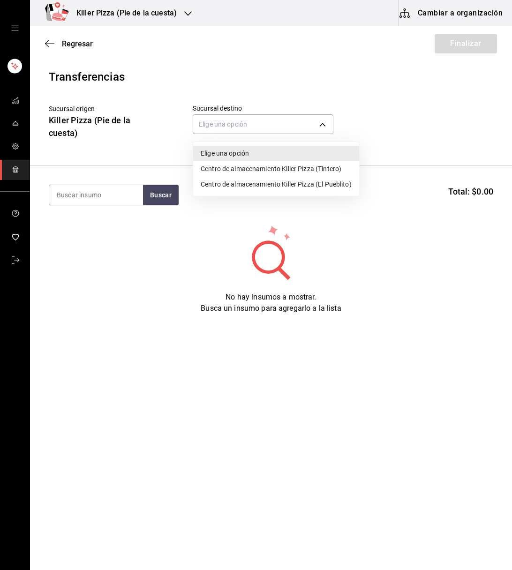
click at [289, 182] on li "Centro de almacenamiento Killer Pizza (El Pueblito)" at bounding box center [276, 184] width 166 height 15
type input "221d56ad-0e3d-49d9-8c73-2f5f4b3c7779"
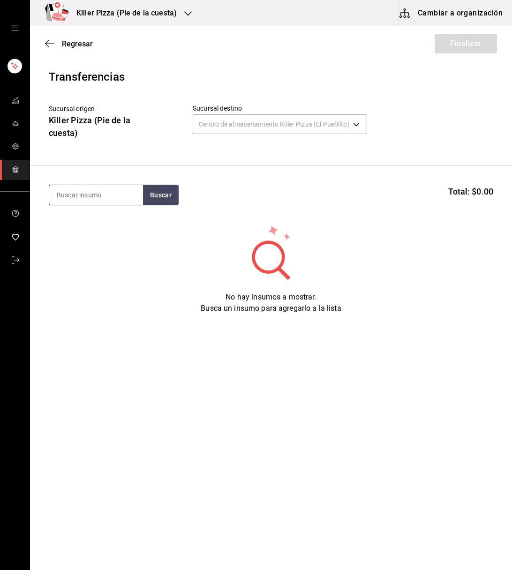
click at [113, 194] on input at bounding box center [96, 195] width 94 height 20
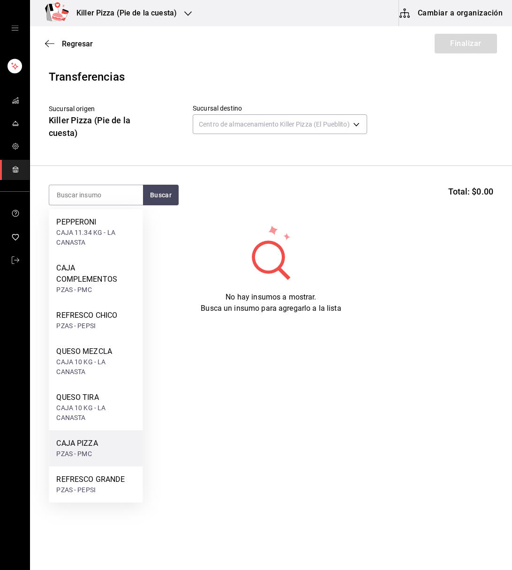
click at [105, 454] on div "CAJA PIZZA PZAS - PMC" at bounding box center [96, 448] width 94 height 36
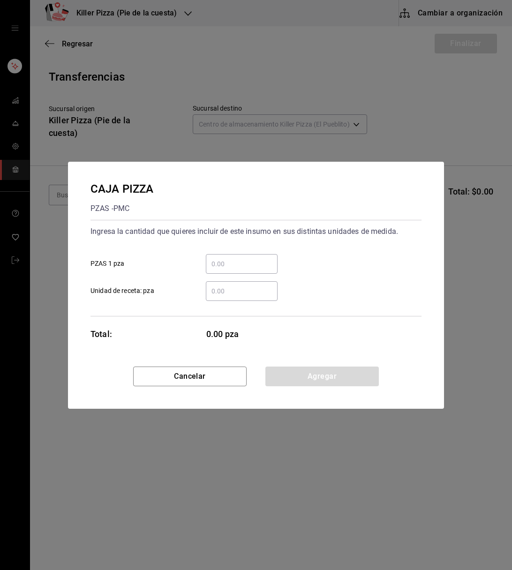
click at [240, 265] on input "​ PZAS 1 pza" at bounding box center [242, 263] width 72 height 11
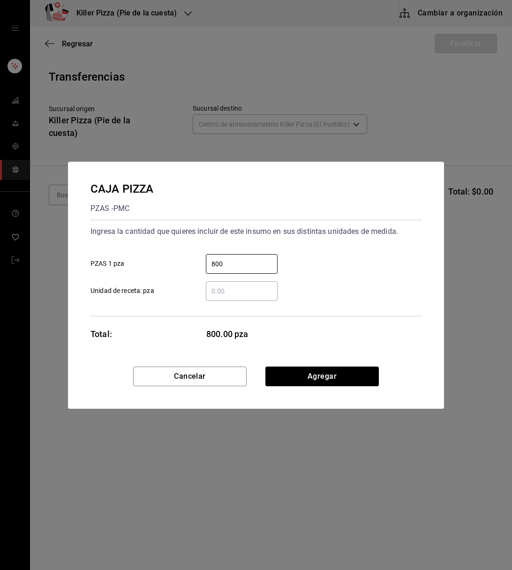
type input "800"
click at [301, 336] on div "CAJA PIZZA PZAS - PMC Ingresa la cantidad que quieres incluir de este insumo en…" at bounding box center [256, 264] width 376 height 205
click at [324, 379] on button "Agregar" at bounding box center [321, 377] width 113 height 20
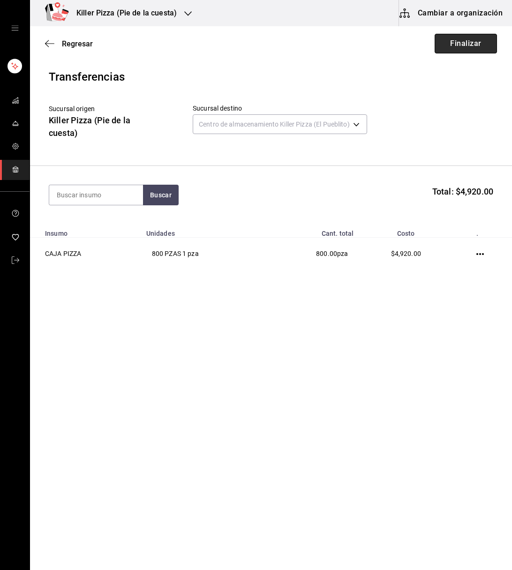
click at [476, 46] on button "Finalizar" at bounding box center [466, 44] width 62 height 20
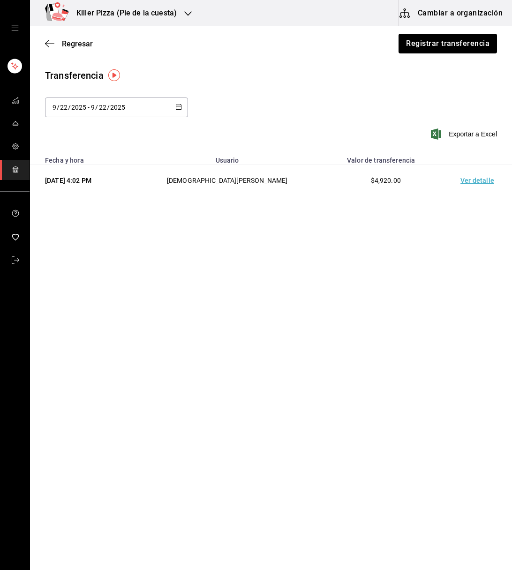
click at [188, 14] on icon "button" at bounding box center [188, 13] width 8 height 5
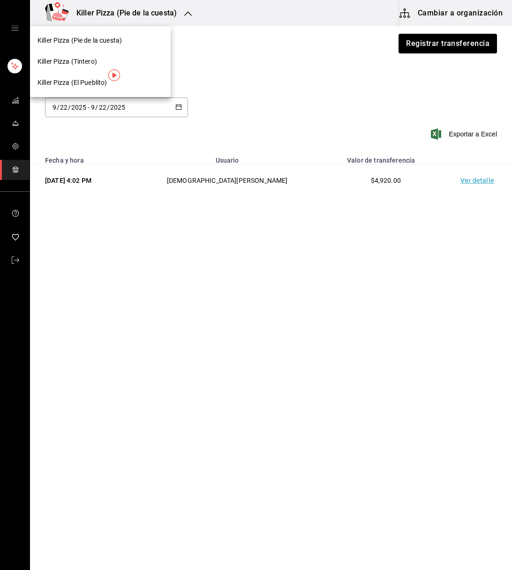
click at [94, 87] on div "Killer Pizza (El Pueblito)" at bounding box center [100, 82] width 141 height 21
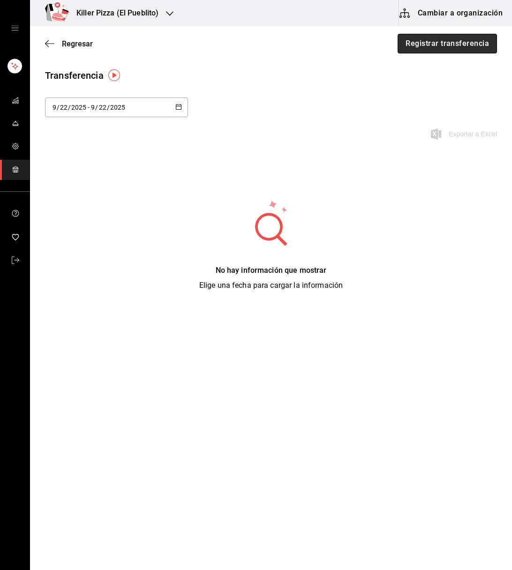
click at [443, 41] on button "Registrar transferencia" at bounding box center [447, 44] width 99 height 20
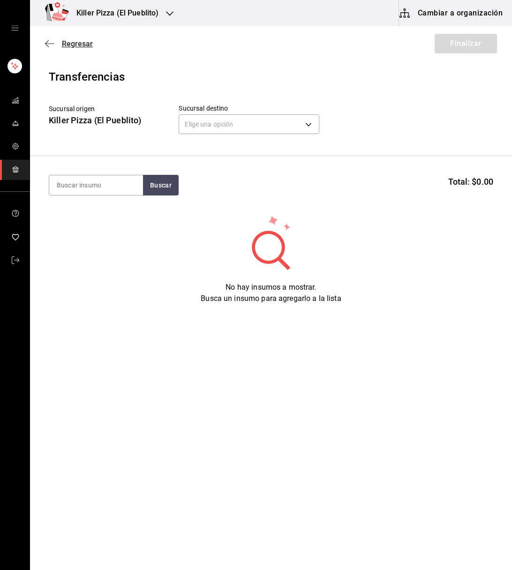
click at [49, 47] on icon "button" at bounding box center [49, 43] width 9 height 8
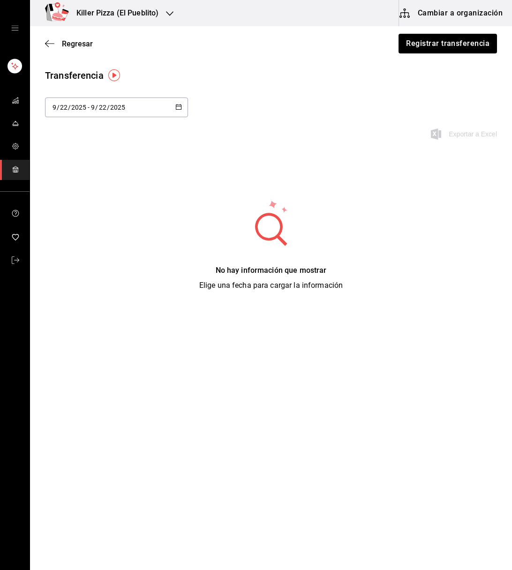
click at [49, 47] on icon "button" at bounding box center [49, 43] width 9 height 8
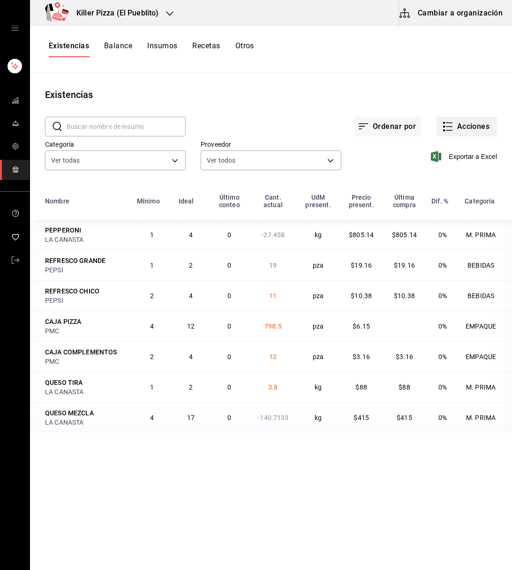
click at [472, 126] on button "Acciones" at bounding box center [466, 127] width 60 height 20
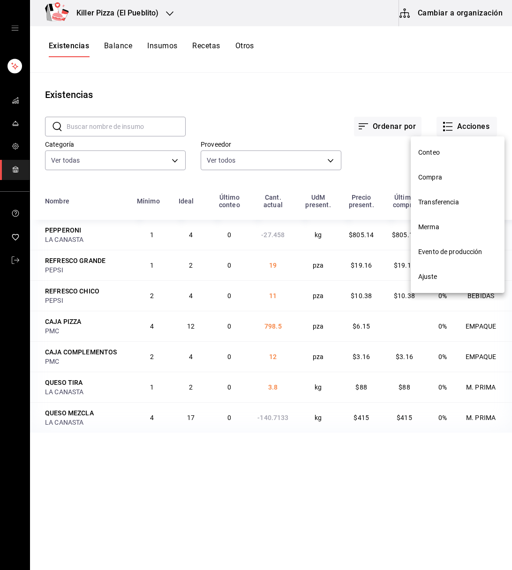
click at [438, 176] on span "Compra" at bounding box center [457, 178] width 79 height 10
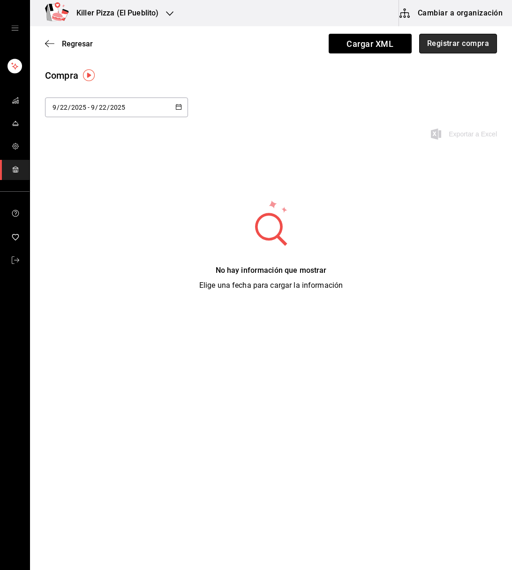
click at [466, 45] on button "Registrar compra" at bounding box center [458, 44] width 78 height 20
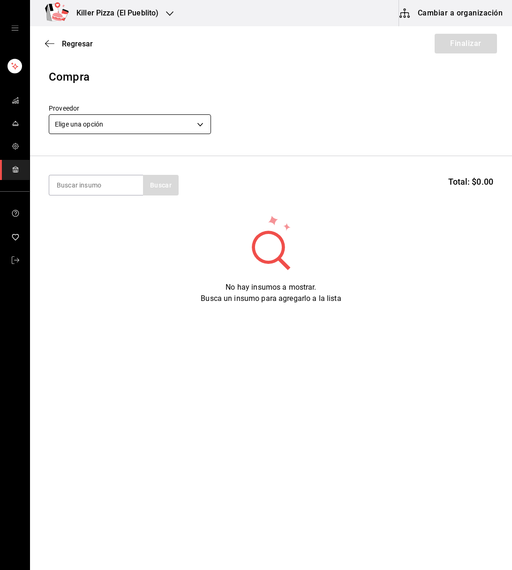
click at [194, 120] on body "Killer Pizza (El Pueblito) Cambiar a organización Regresar Finalizar Compra Pro…" at bounding box center [256, 258] width 512 height 517
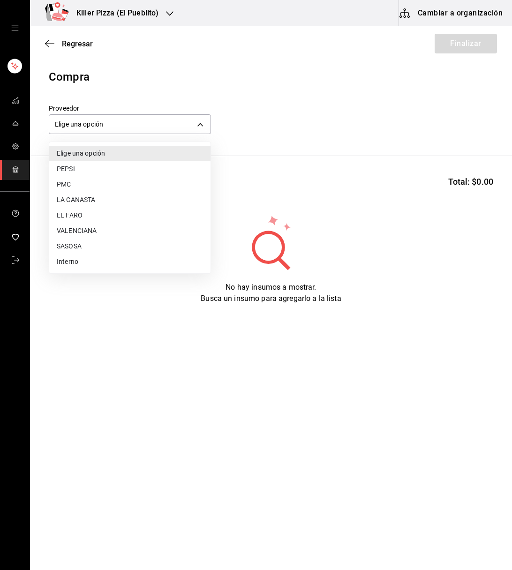
click at [117, 196] on li "LA CANASTA" at bounding box center [129, 199] width 161 height 15
type input "4ffaf8d4-ea6a-4cba-8bea-9e4dbdf91d95"
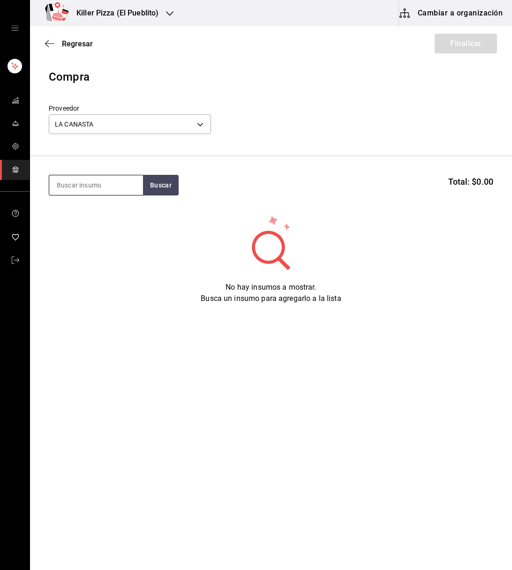
click at [113, 188] on input at bounding box center [96, 185] width 94 height 20
click at [92, 189] on input at bounding box center [96, 185] width 94 height 20
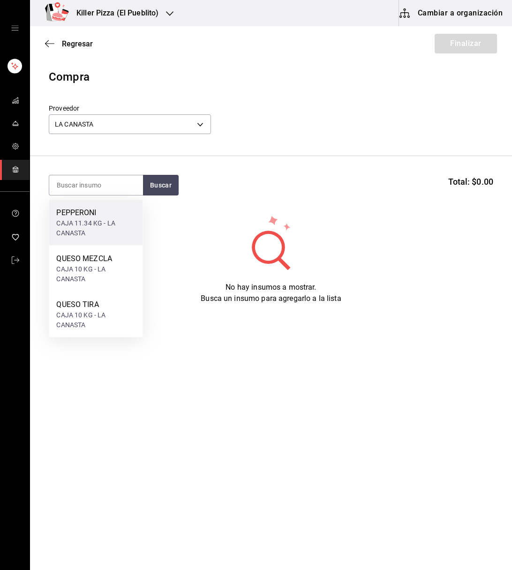
click at [88, 221] on div "CAJA 11.34 KG - LA CANASTA" at bounding box center [95, 228] width 79 height 20
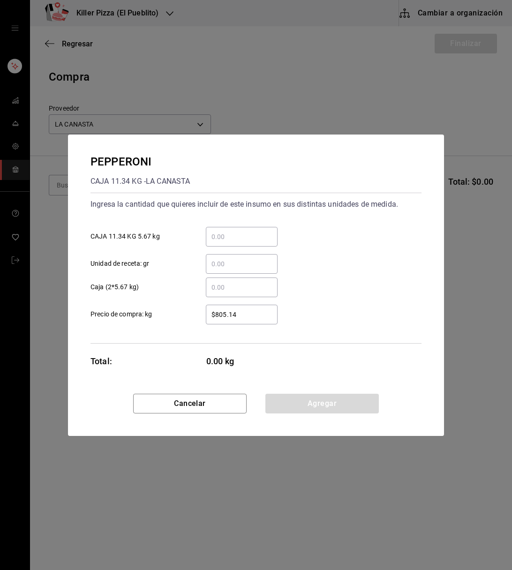
click at [215, 290] on input "​ Caja (2*5.67 kg)" at bounding box center [242, 287] width 72 height 11
type input "5"
click at [342, 367] on div "PEPPERONI CAJA 11.34 KG - LA CANASTA Ingresa la cantidad que quieres incluir de…" at bounding box center [256, 264] width 376 height 259
click at [332, 399] on button "Agregar" at bounding box center [321, 404] width 113 height 20
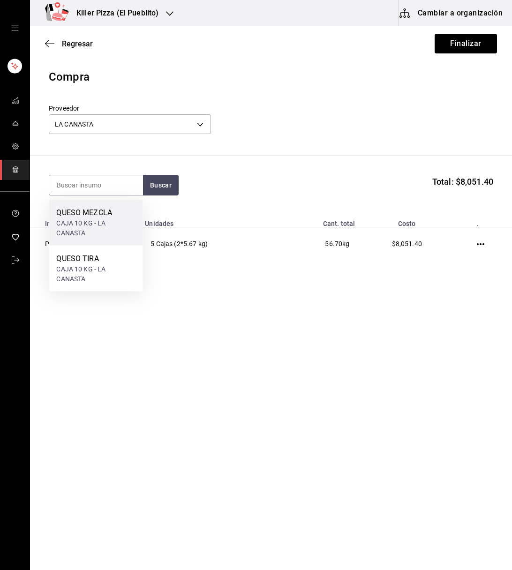
click at [93, 218] on div "CAJA 10 KG - LA CANASTA" at bounding box center [95, 228] width 79 height 20
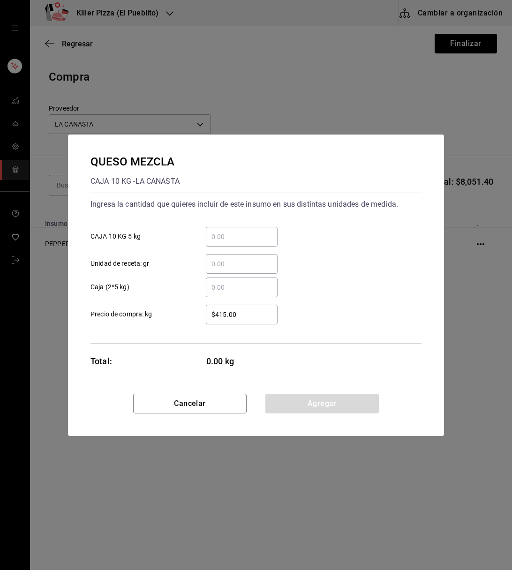
click at [221, 292] on input "​ Caja (2*5 kg)" at bounding box center [242, 287] width 72 height 11
type input "2"
click at [408, 354] on div "QUESO MEZCLA CAJA 10 KG - LA CANASTA Ingresa la cantidad que quieres incluir de…" at bounding box center [256, 264] width 376 height 259
click at [339, 406] on button "Agregar" at bounding box center [321, 404] width 113 height 20
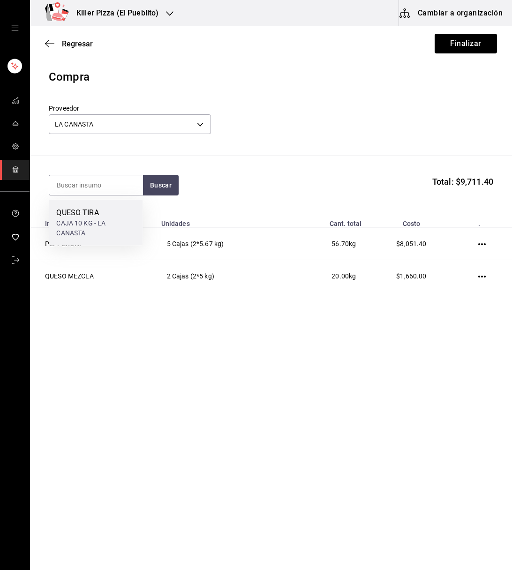
click at [104, 226] on div "CAJA 10 KG - LA CANASTA" at bounding box center [95, 228] width 79 height 20
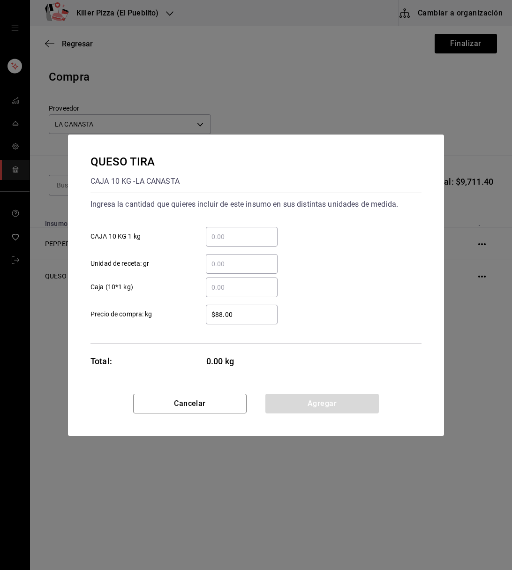
click at [235, 293] on div "​" at bounding box center [242, 288] width 72 height 20
click at [235, 293] on input "​ Caja (10*1 kg)" at bounding box center [242, 287] width 72 height 11
type input "2"
click at [369, 271] on div "2 ​ Caja (10*1 kg)" at bounding box center [252, 283] width 338 height 27
click at [337, 408] on button "Agregar" at bounding box center [321, 404] width 113 height 20
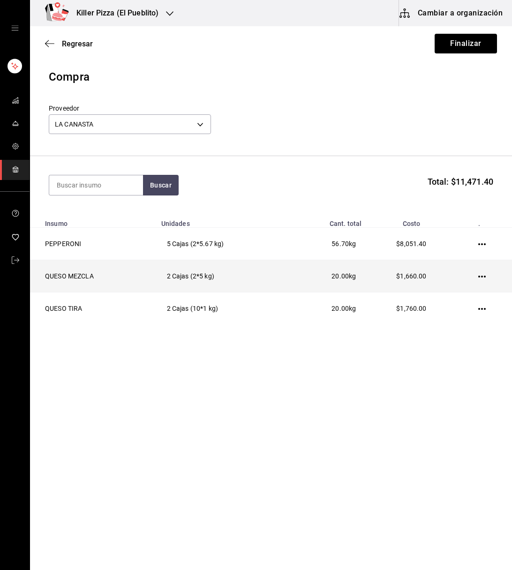
click at [479, 275] on icon "button" at bounding box center [482, 277] width 8 height 8
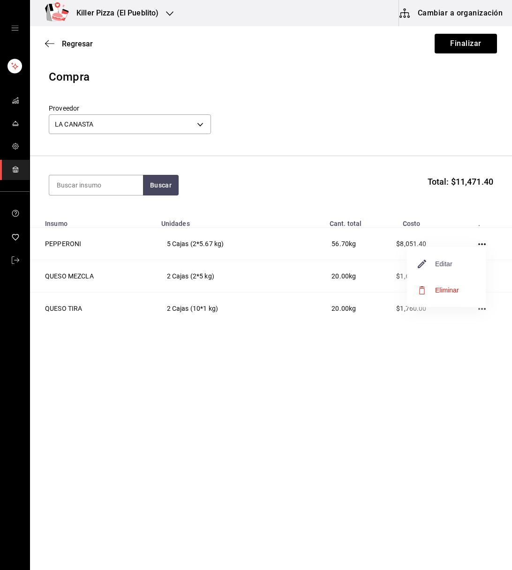
click at [449, 264] on span "Editar" at bounding box center [435, 263] width 34 height 11
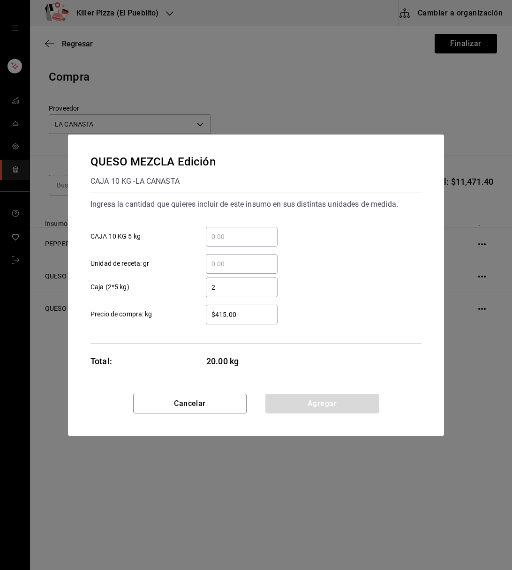
click at [244, 282] on input "2" at bounding box center [242, 287] width 72 height 11
type input "21"
click at [305, 368] on div "QUESO MEZCLA Edición CAJA 10 KG - LA CANASTA Ingresa la cantidad que quieres in…" at bounding box center [256, 264] width 376 height 259
click at [319, 399] on button "Agregar" at bounding box center [321, 404] width 113 height 20
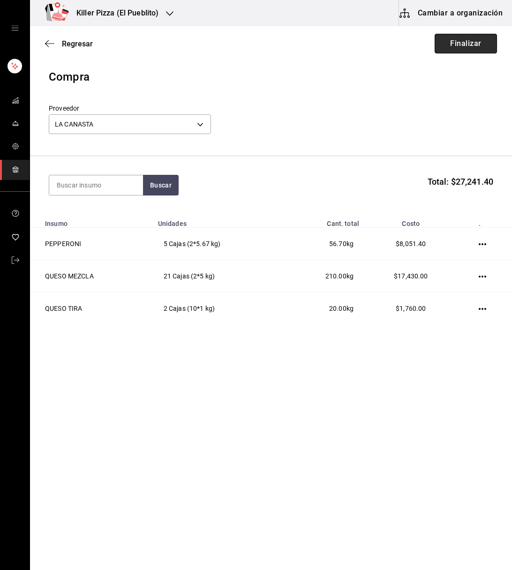
click at [469, 45] on button "Finalizar" at bounding box center [466, 44] width 62 height 20
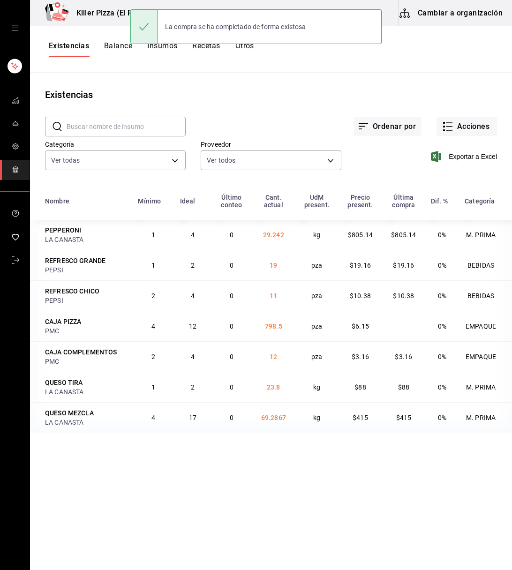
click at [164, 75] on main "Existencias ​ ​ Ordenar por Acciones Categoría Ver todas 99585b61-3eb5-42c5-8e3…" at bounding box center [271, 318] width 482 height 491
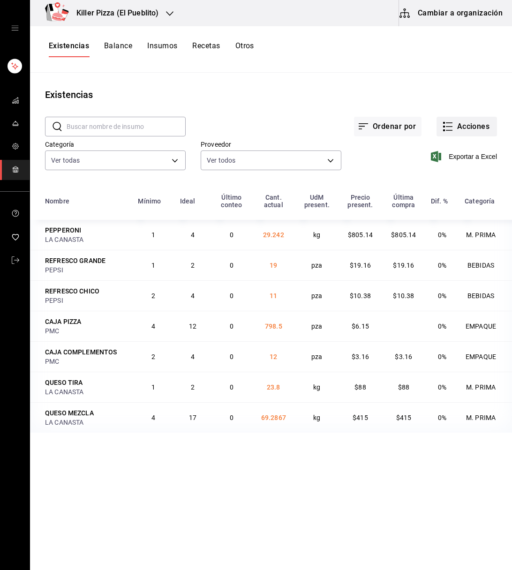
click at [459, 132] on button "Acciones" at bounding box center [466, 127] width 60 height 20
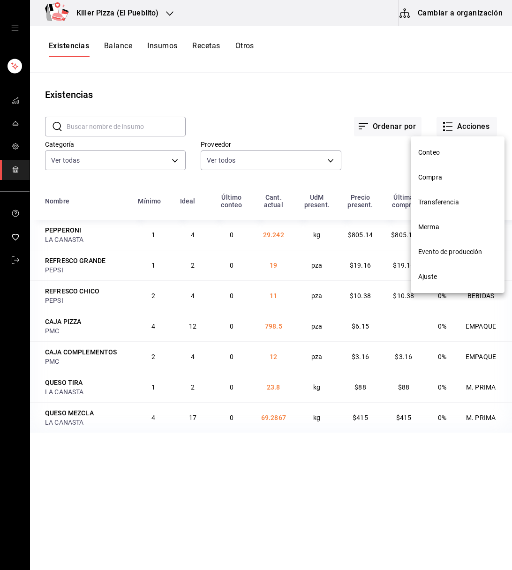
click at [165, 10] on div at bounding box center [256, 285] width 512 height 570
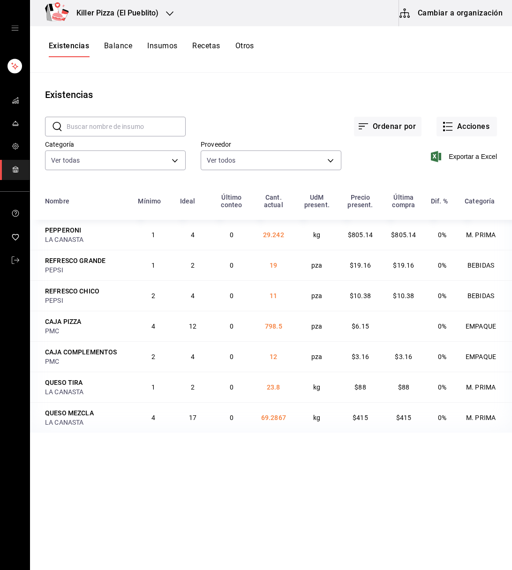
click at [168, 14] on icon "button" at bounding box center [170, 13] width 8 height 5
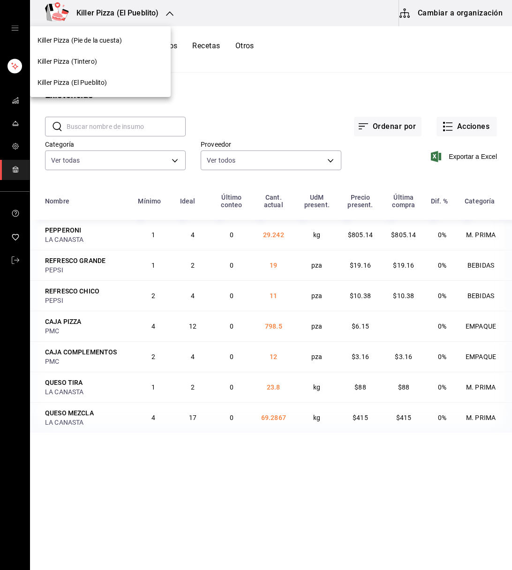
click at [113, 37] on span "Killer Pizza (Pie de la cuesta)" at bounding box center [80, 41] width 84 height 10
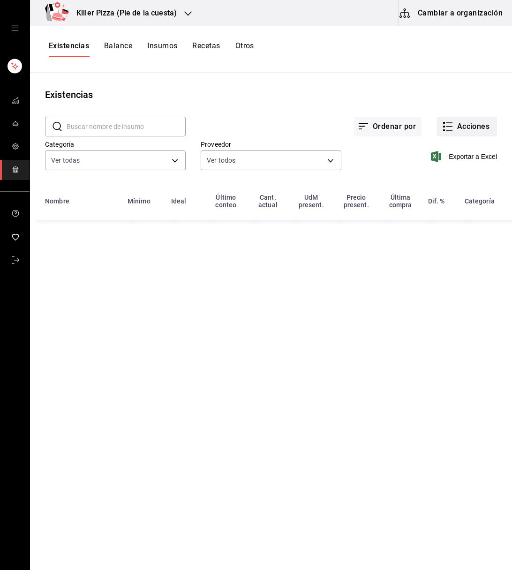
click at [462, 128] on button "Acciones" at bounding box center [466, 127] width 60 height 20
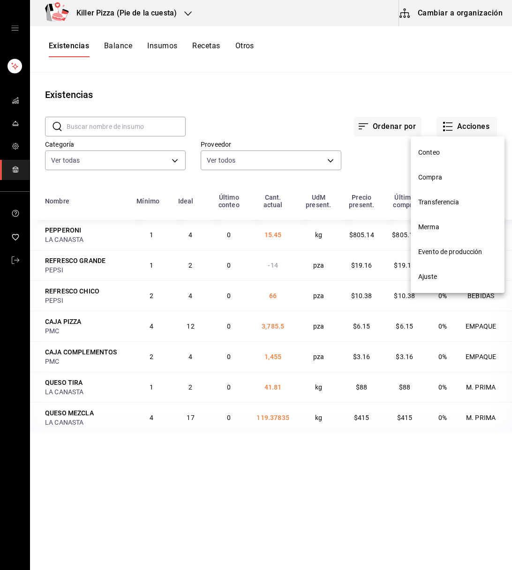
click at [447, 198] on span "Transferencia" at bounding box center [457, 202] width 79 height 10
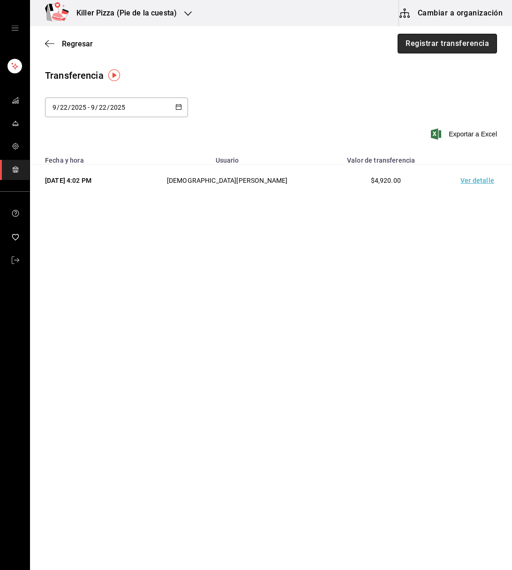
click at [449, 46] on button "Registrar transferencia" at bounding box center [447, 44] width 99 height 20
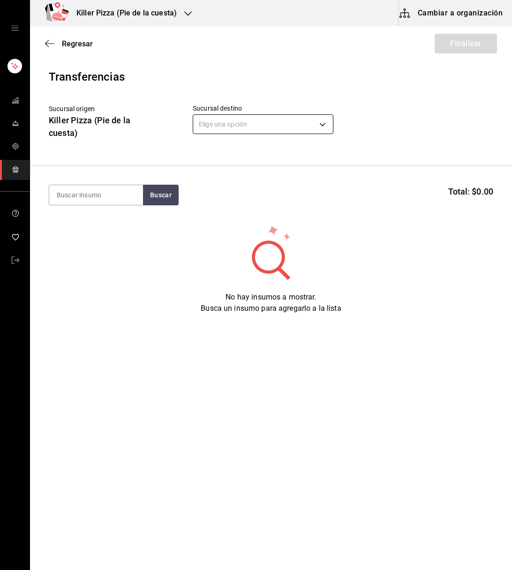
click at [243, 128] on body "Killer Pizza (Pie de la cuesta) Cambiar a organización Regresar Finalizar Trans…" at bounding box center [256, 258] width 512 height 517
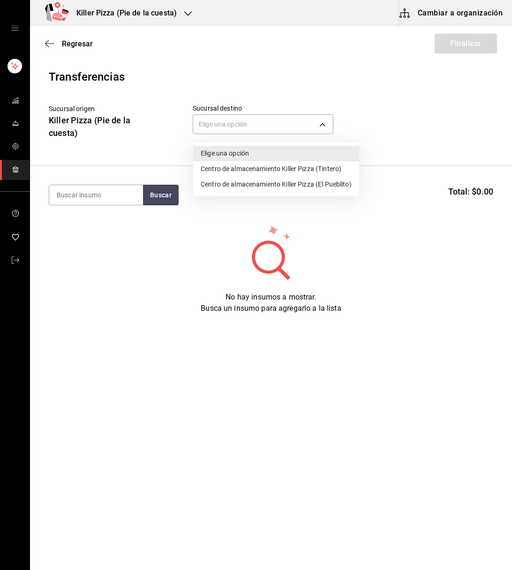
click at [258, 184] on li "Centro de almacenamiento Killer Pizza (El Pueblito)" at bounding box center [276, 184] width 166 height 15
type input "221d56ad-0e3d-49d9-8c73-2f5f4b3c7779"
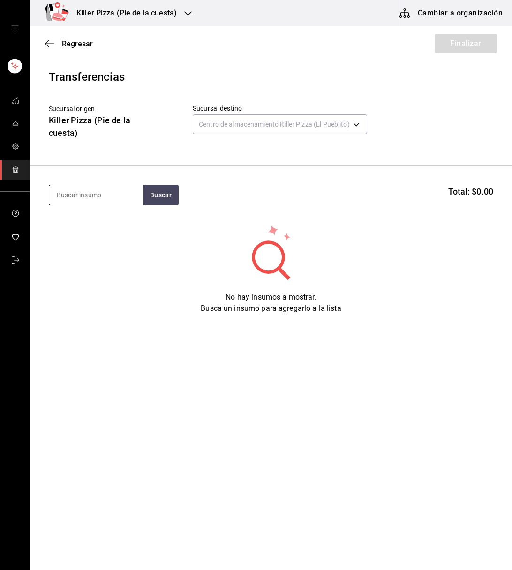
click at [99, 196] on input at bounding box center [96, 195] width 94 height 20
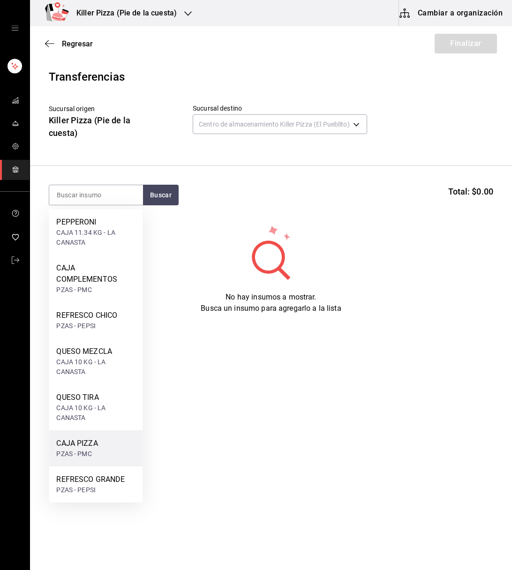
click at [98, 455] on div "CAJA PIZZA PZAS - PMC" at bounding box center [96, 448] width 94 height 36
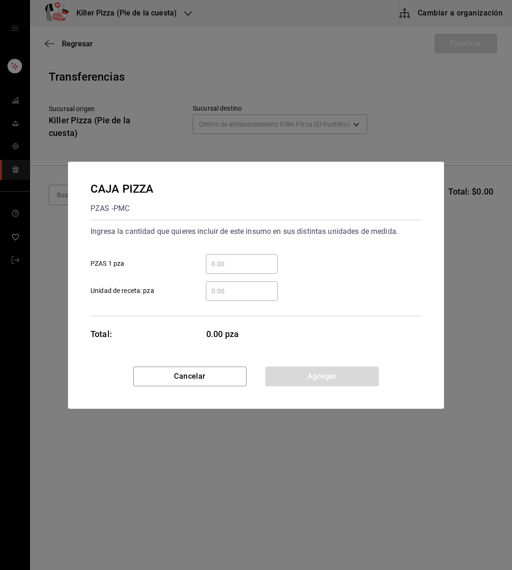
click at [232, 266] on input "​ PZAS 1 pza" at bounding box center [242, 263] width 72 height 11
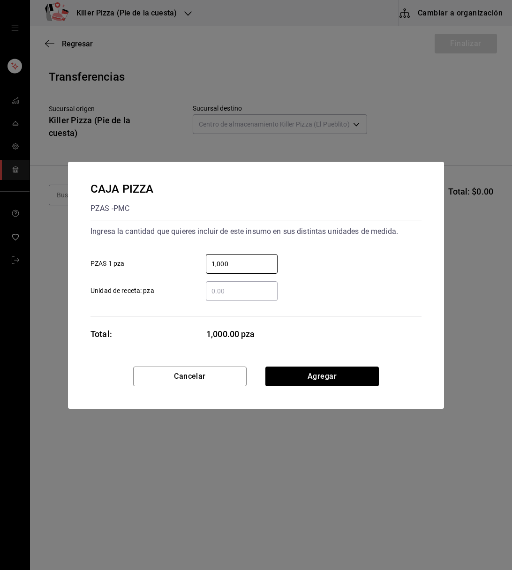
type input "1,000"
drag, startPoint x: 331, startPoint y: 336, endPoint x: 325, endPoint y: 376, distance: 40.2
click at [325, 376] on div "CAJA PIZZA PZAS - PMC Ingresa la cantidad que quieres incluir de este insumo en…" at bounding box center [256, 285] width 376 height 247
click at [325, 376] on button "Agregar" at bounding box center [321, 377] width 113 height 20
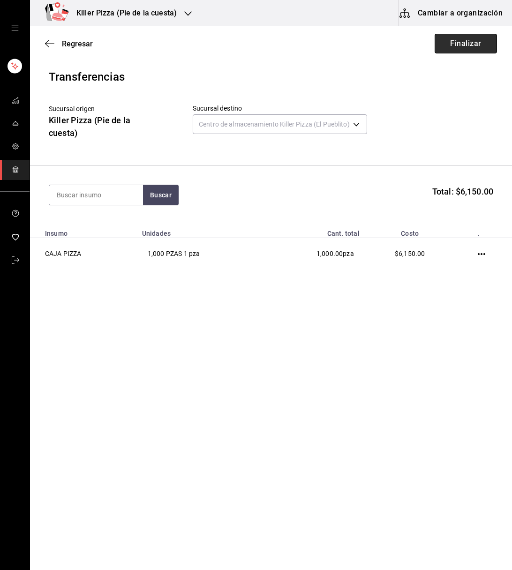
click at [460, 46] on button "Finalizar" at bounding box center [466, 44] width 62 height 20
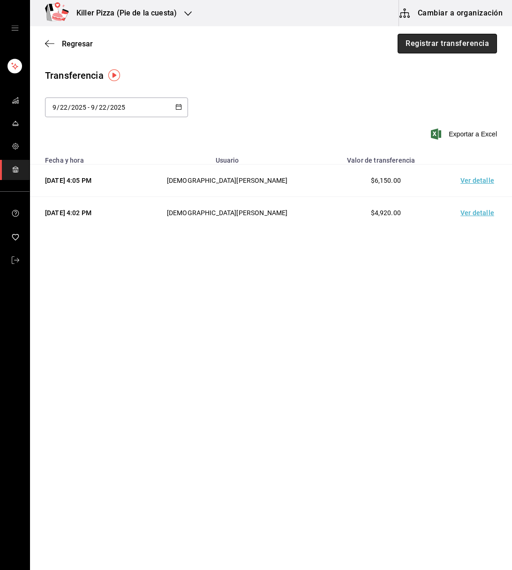
click at [428, 47] on button "Registrar transferencia" at bounding box center [447, 44] width 99 height 20
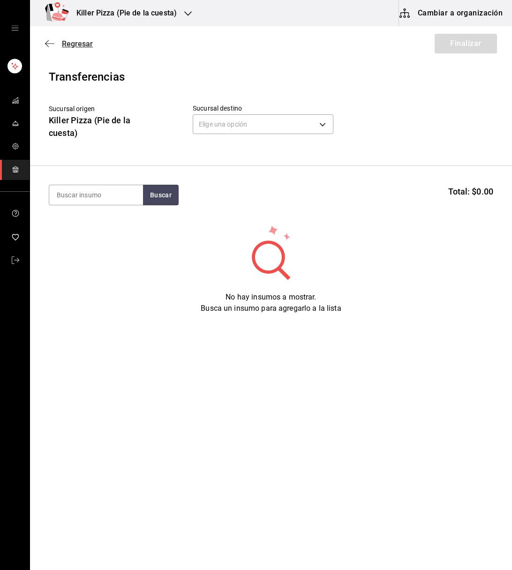
click at [45, 40] on icon "button" at bounding box center [49, 43] width 9 height 8
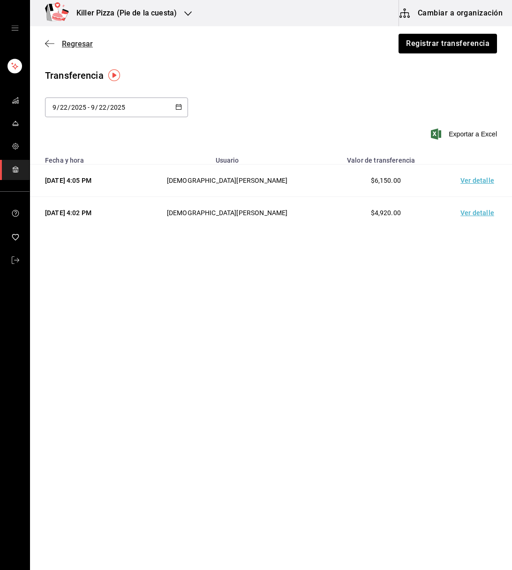
click at [48, 45] on icon "button" at bounding box center [49, 43] width 9 height 8
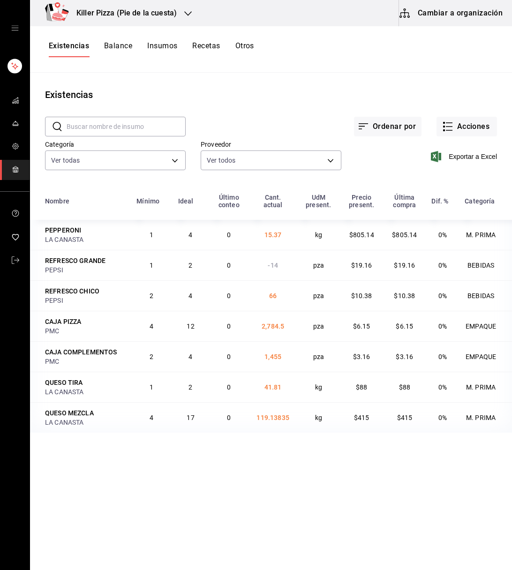
click at [180, 13] on div "Killer Pizza (Pie de la cuesta)" at bounding box center [117, 13] width 158 height 26
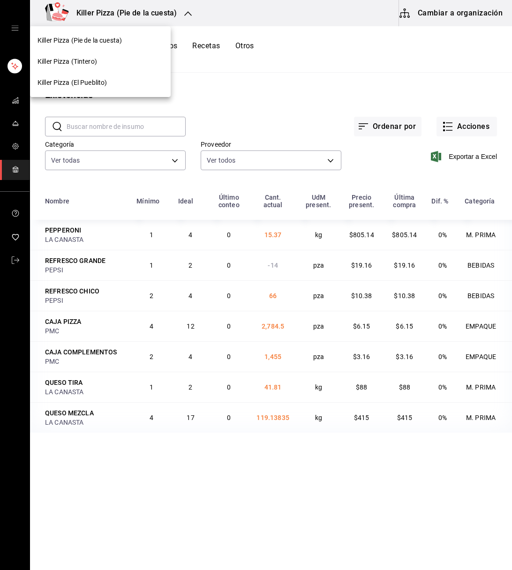
click at [134, 88] on div "Killer Pizza (El Pueblito)" at bounding box center [100, 82] width 141 height 21
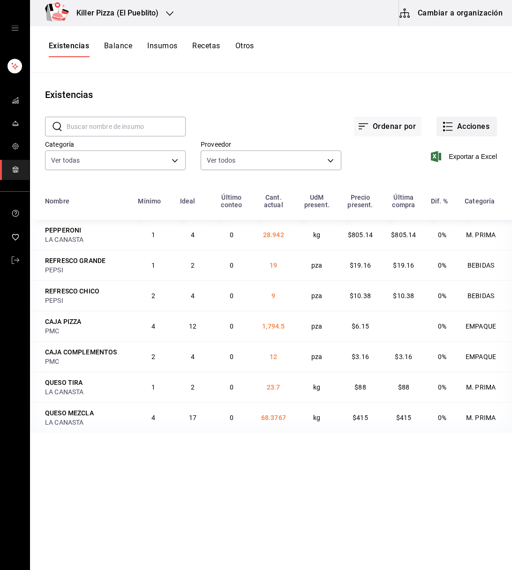
click at [467, 133] on button "Acciones" at bounding box center [466, 127] width 60 height 20
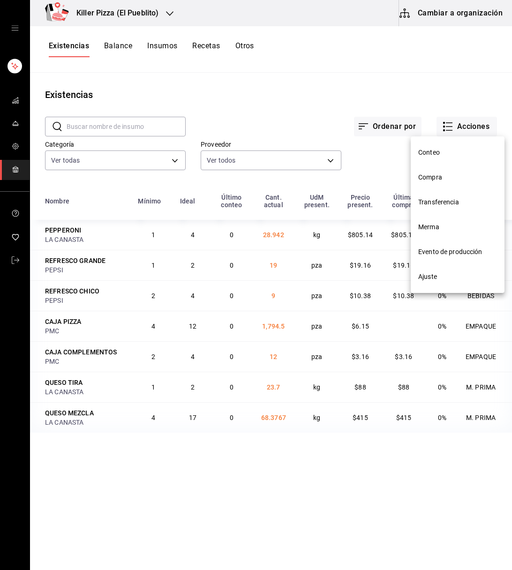
click at [446, 227] on span "Merma" at bounding box center [457, 227] width 79 height 10
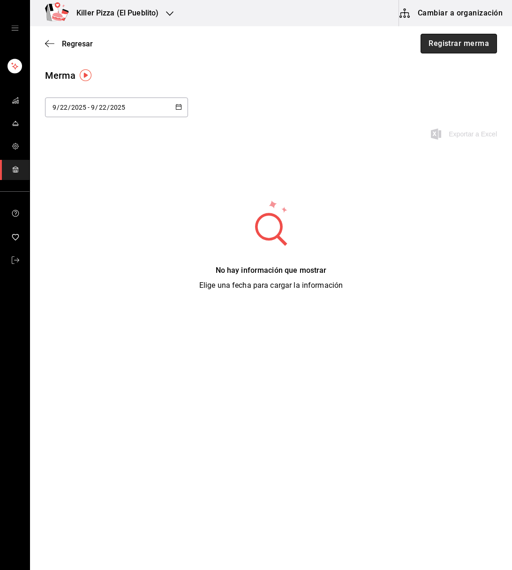
click at [458, 45] on button "Registrar merma" at bounding box center [459, 44] width 76 height 20
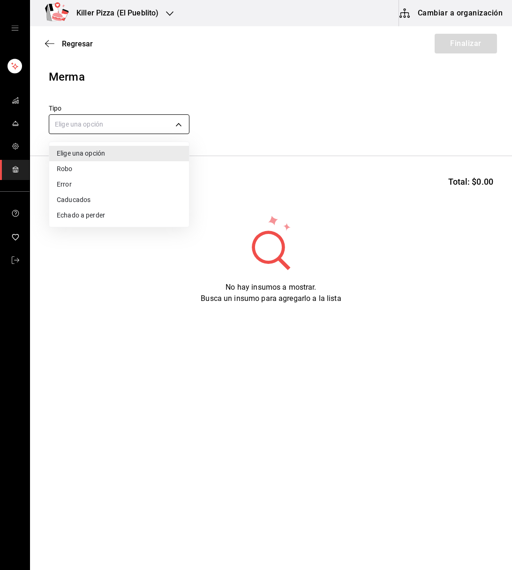
click at [179, 125] on body "Killer Pizza (El Pueblito) Cambiar a organización Regresar Finalizar Merma Tipo…" at bounding box center [256, 258] width 512 height 517
click at [96, 197] on li "Caducados" at bounding box center [119, 199] width 140 height 15
type input "EXPIRED"
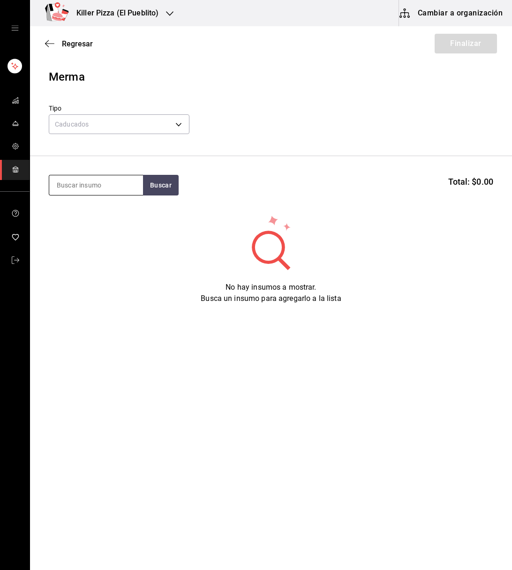
click at [100, 189] on input at bounding box center [96, 185] width 94 height 20
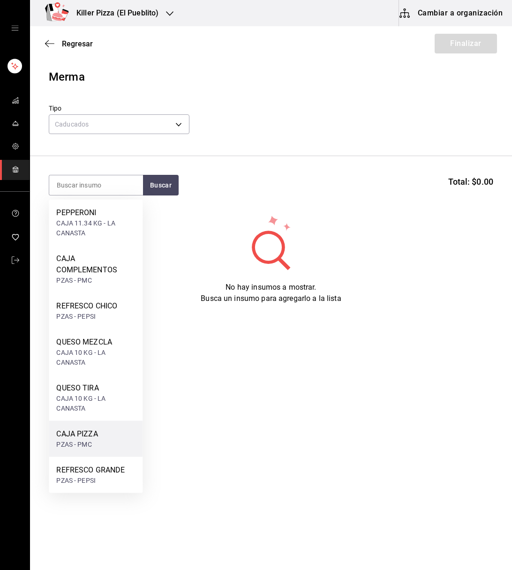
click at [99, 428] on div "CAJA PIZZA PZAS - PMC" at bounding box center [96, 439] width 94 height 36
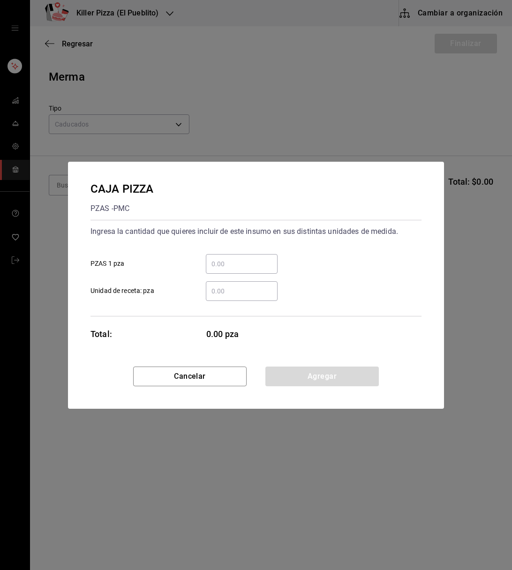
click at [233, 269] on input "​ PZAS 1 pza" at bounding box center [242, 263] width 72 height 11
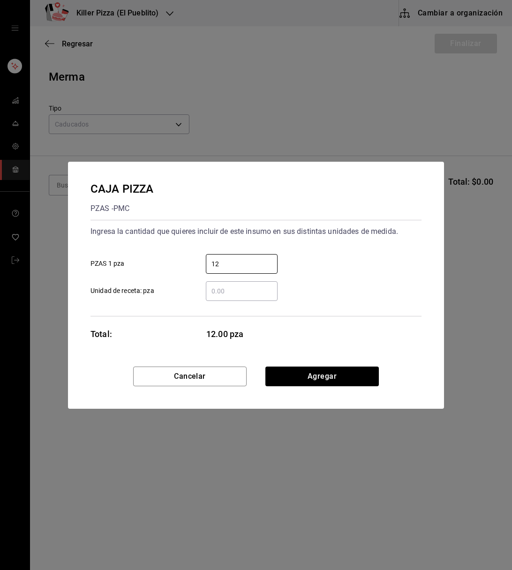
type input "12"
click at [381, 337] on div "CAJA PIZZA PZAS - PMC Ingresa la cantidad que quieres incluir de este insumo en…" at bounding box center [256, 264] width 376 height 205
click at [346, 373] on button "Agregar" at bounding box center [321, 377] width 113 height 20
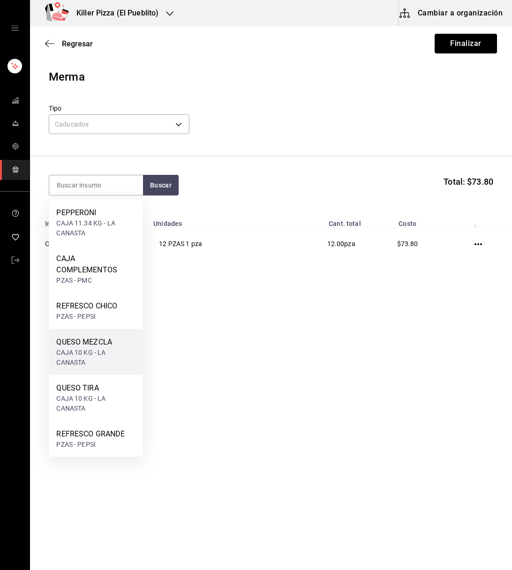
click at [88, 355] on div "CAJA 10 KG - LA CANASTA" at bounding box center [95, 358] width 79 height 20
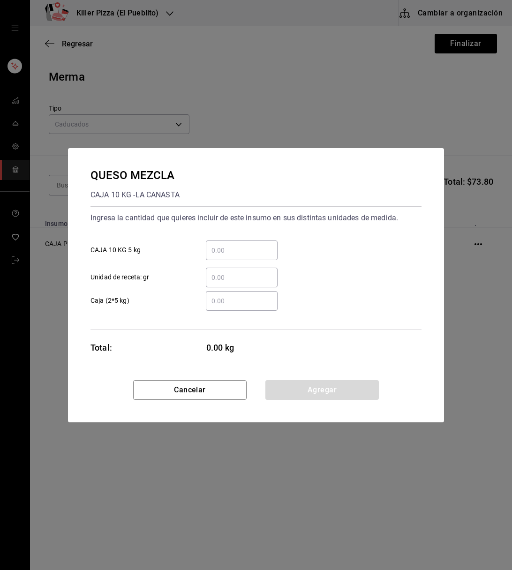
click at [235, 283] on input "​ Unidad de receta: gr" at bounding box center [242, 277] width 72 height 11
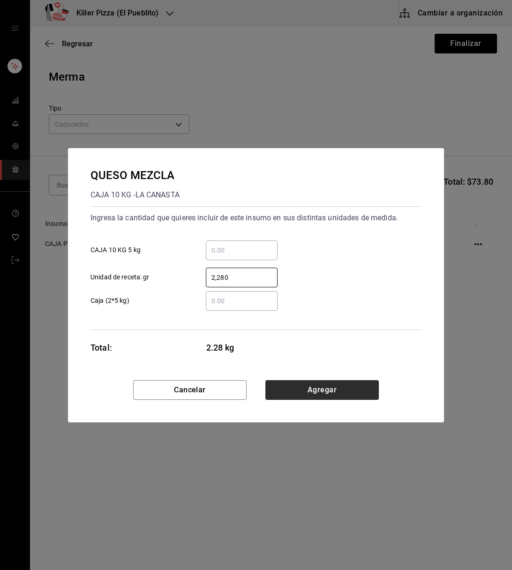
type input "2,280"
click at [339, 384] on button "Agregar" at bounding box center [321, 390] width 113 height 20
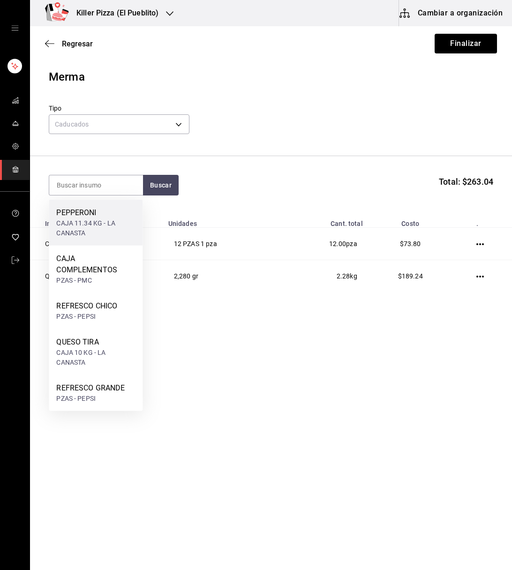
click at [104, 229] on div "CAJA 11.34 KG - LA CANASTA" at bounding box center [95, 228] width 79 height 20
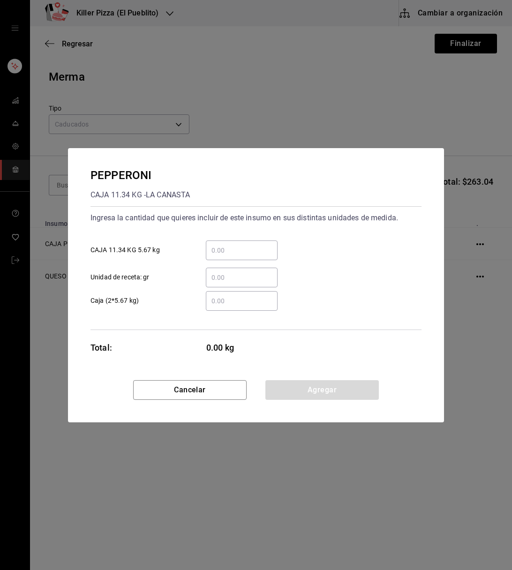
click at [236, 281] on input "​ Unidad de receta: gr" at bounding box center [242, 277] width 72 height 11
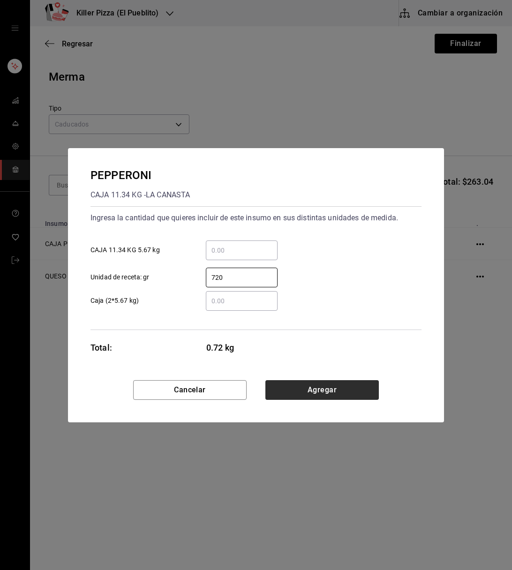
type input "720"
click at [317, 388] on button "Agregar" at bounding box center [321, 390] width 113 height 20
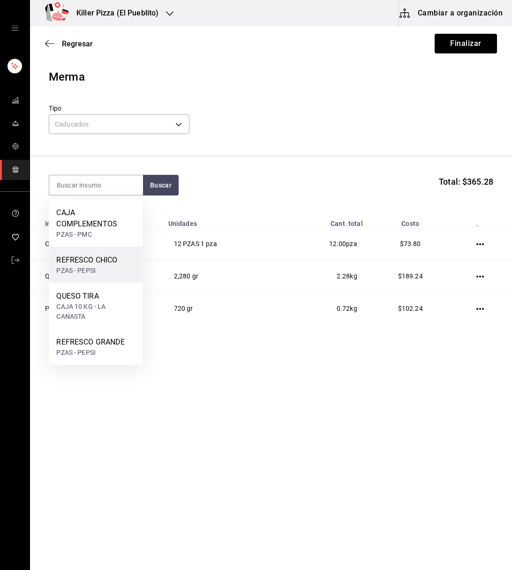
click at [113, 269] on div "PZAS - PEPSI" at bounding box center [86, 271] width 61 height 10
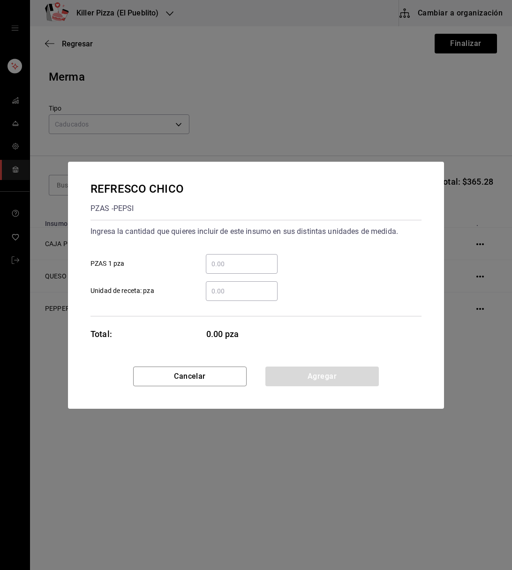
click at [232, 272] on div "​" at bounding box center [242, 264] width 72 height 20
click at [232, 270] on input "​ PZAS 1 pza" at bounding box center [242, 263] width 72 height 11
click at [241, 269] on input "​ PZAS 1 pza" at bounding box center [242, 263] width 72 height 11
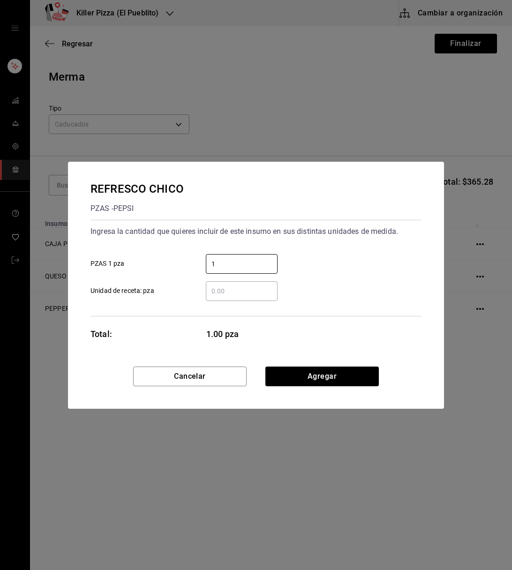
type input "1"
click at [377, 320] on div "REFRESCO CHICO PZAS - PEPSI Ingresa la cantidad que quieres incluir de este ins…" at bounding box center [256, 264] width 376 height 205
click at [346, 375] on button "Agregar" at bounding box center [321, 377] width 113 height 20
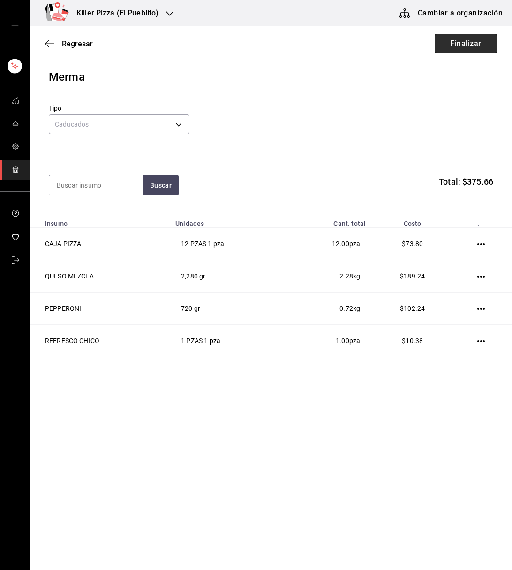
click at [458, 46] on button "Finalizar" at bounding box center [466, 44] width 62 height 20
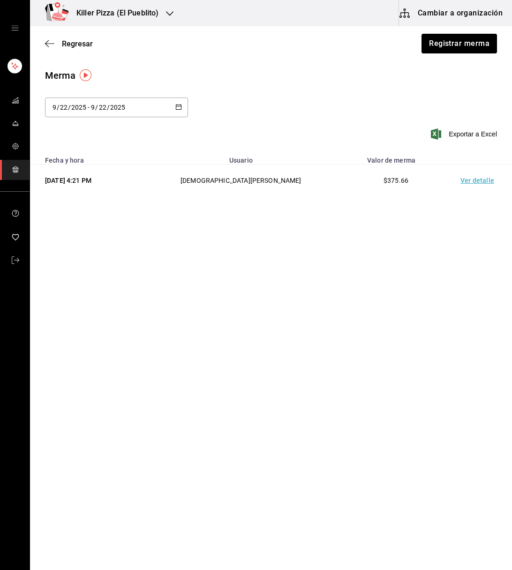
click at [158, 10] on div "Killer Pizza (El Pueblito)" at bounding box center [108, 13] width 140 height 26
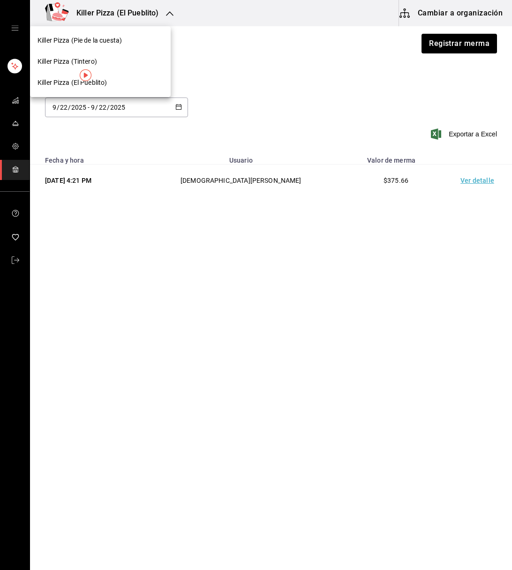
click at [108, 37] on span "Killer Pizza (Pie de la cuesta)" at bounding box center [80, 41] width 84 height 10
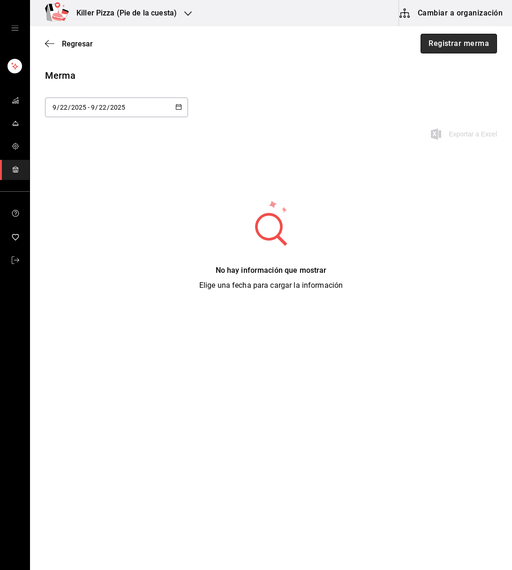
click at [443, 47] on button "Registrar merma" at bounding box center [459, 44] width 76 height 20
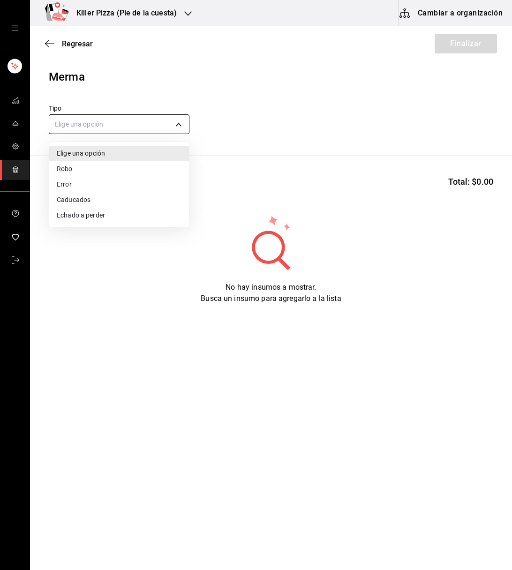
click at [180, 118] on body "Killer Pizza (Pie de la cuesta) Cambiar a organización Regresar Finalizar Merma…" at bounding box center [256, 258] width 512 height 517
click at [116, 203] on li "Caducados" at bounding box center [119, 199] width 140 height 15
type input "EXPIRED"
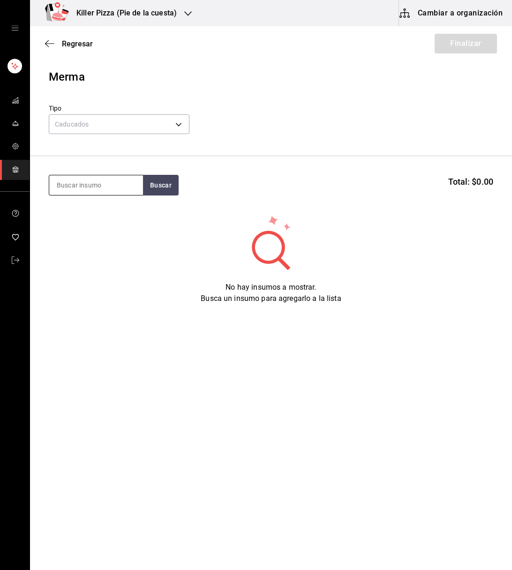
click at [112, 187] on input at bounding box center [96, 185] width 94 height 20
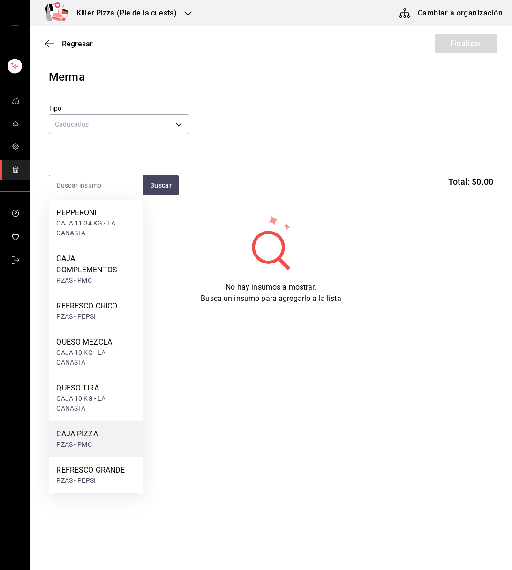
click at [113, 427] on div "CAJA PIZZA PZAS - PMC" at bounding box center [96, 439] width 94 height 36
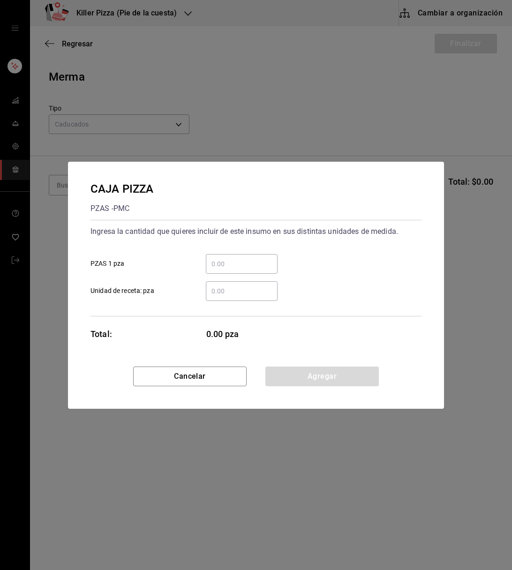
click at [243, 269] on input "​ PZAS 1 pza" at bounding box center [242, 263] width 72 height 11
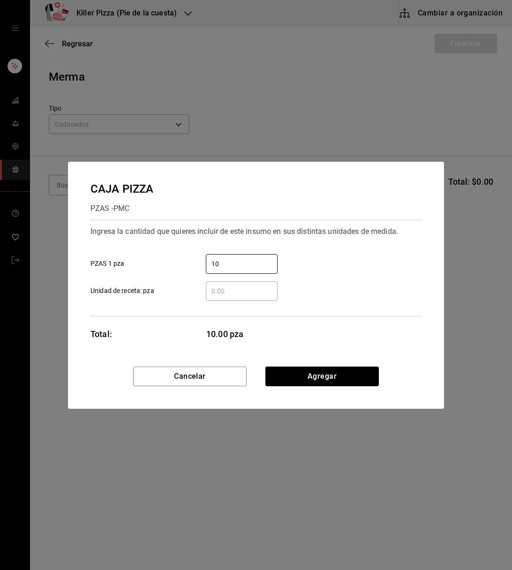
type input "10"
click at [406, 339] on div "CAJA PIZZA PZAS - PMC Ingresa la cantidad que quieres incluir de este insumo en…" at bounding box center [256, 264] width 376 height 205
click at [341, 382] on button "Agregar" at bounding box center [321, 377] width 113 height 20
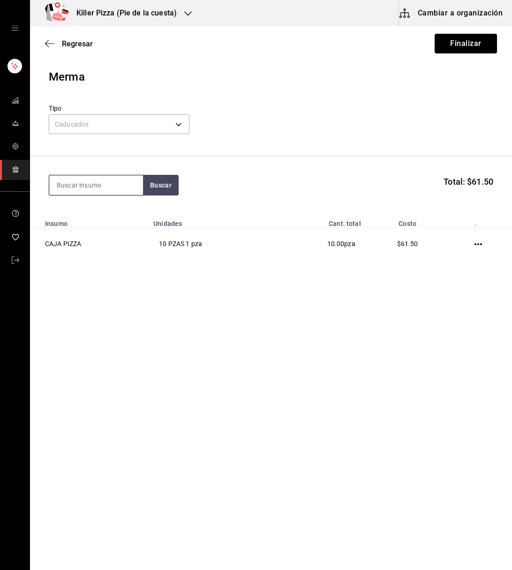
click at [120, 190] on input at bounding box center [96, 185] width 94 height 20
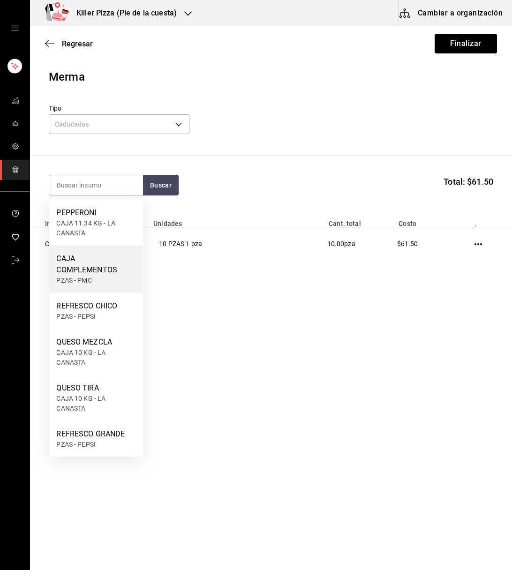
click at [114, 269] on div "CAJA COMPLEMENTOS" at bounding box center [95, 264] width 79 height 23
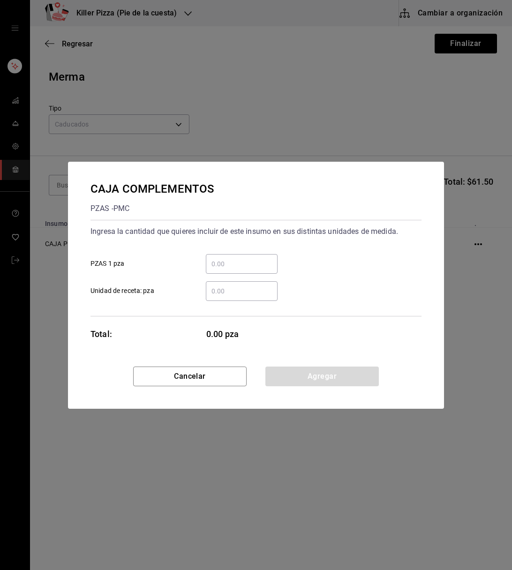
click at [223, 265] on input "​ PZAS 1 pza" at bounding box center [242, 263] width 72 height 11
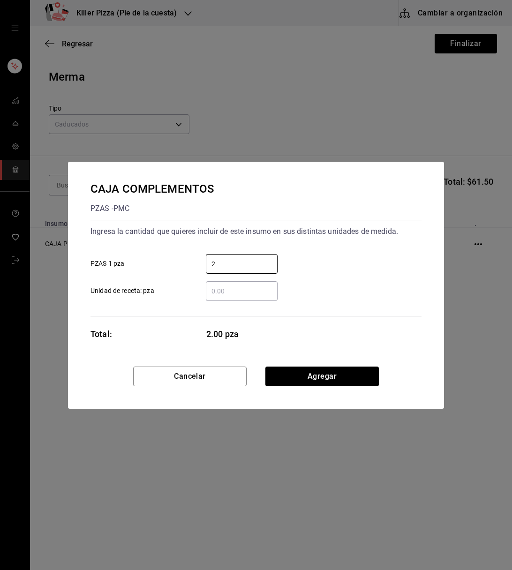
type input "2"
click at [418, 365] on div "CAJA COMPLEMENTOS PZAS - PMC Ingresa la cantidad que quieres incluir de este in…" at bounding box center [256, 264] width 376 height 205
click at [357, 373] on button "Agregar" at bounding box center [321, 377] width 113 height 20
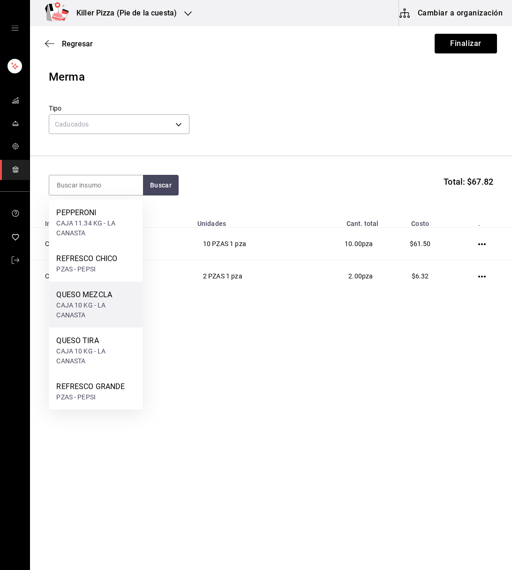
click at [93, 313] on div "CAJA 10 KG - LA CANASTA" at bounding box center [95, 311] width 79 height 20
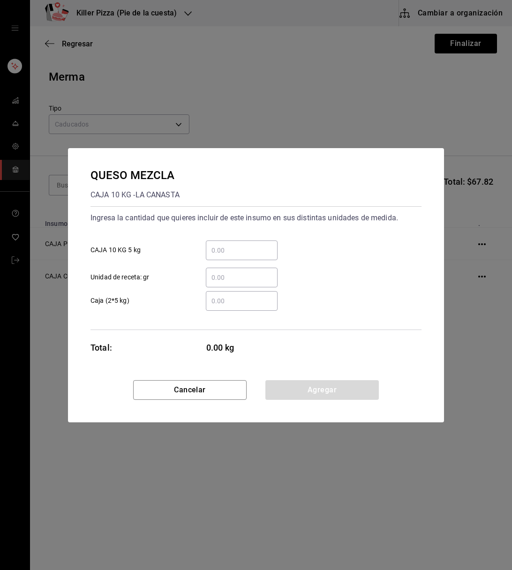
click at [226, 275] on input "​ Unidad de receta: gr" at bounding box center [242, 277] width 72 height 11
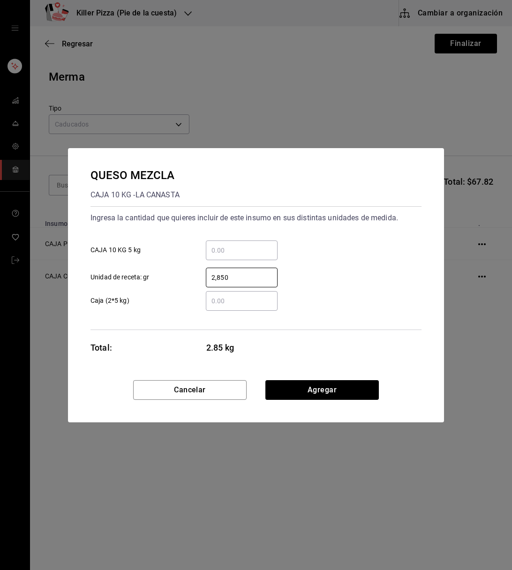
type input "2,850"
click at [317, 347] on div "QUESO MEZCLA CAJA 10 KG - LA CANASTA Ingresa la cantidad que quieres incluir de…" at bounding box center [256, 264] width 376 height 232
click at [320, 385] on button "Agregar" at bounding box center [321, 390] width 113 height 20
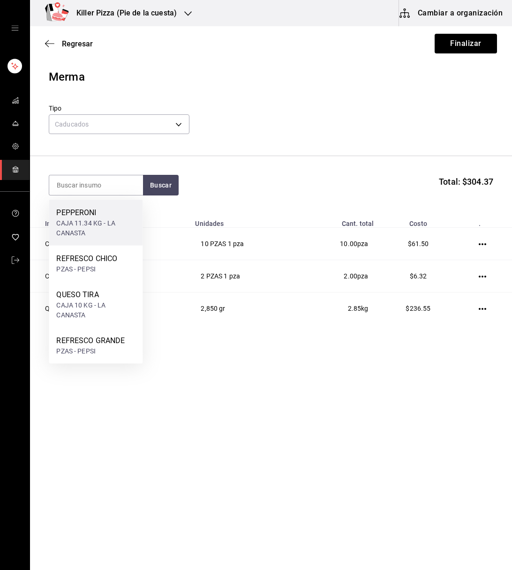
click at [105, 227] on div "CAJA 11.34 KG - LA CANASTA" at bounding box center [95, 228] width 79 height 20
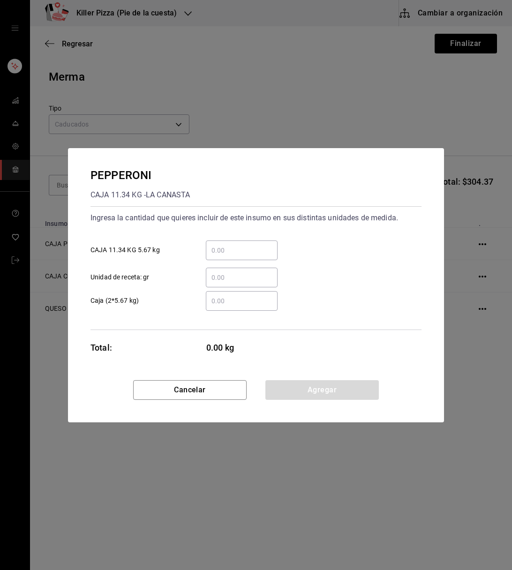
click at [229, 283] on div "​" at bounding box center [242, 278] width 72 height 20
click at [229, 283] on input "​ Unidad de receta: gr" at bounding box center [242, 277] width 72 height 11
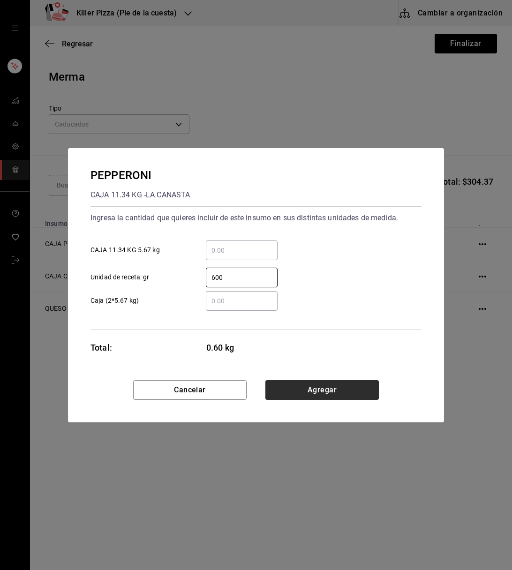
type input "600"
click at [331, 382] on button "Agregar" at bounding box center [321, 390] width 113 height 20
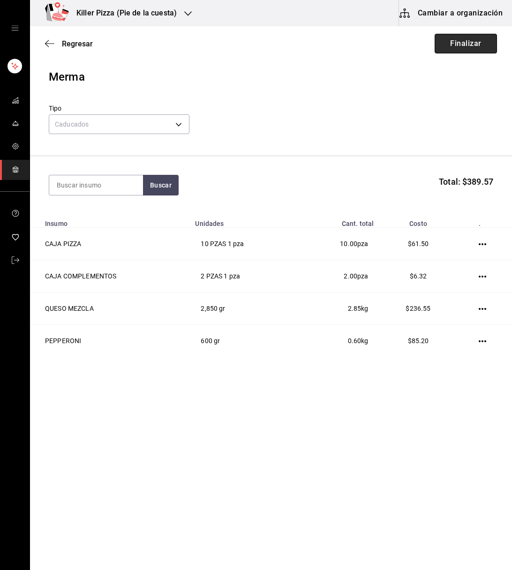
click at [451, 39] on button "Finalizar" at bounding box center [466, 44] width 62 height 20
